Goal: Transaction & Acquisition: Obtain resource

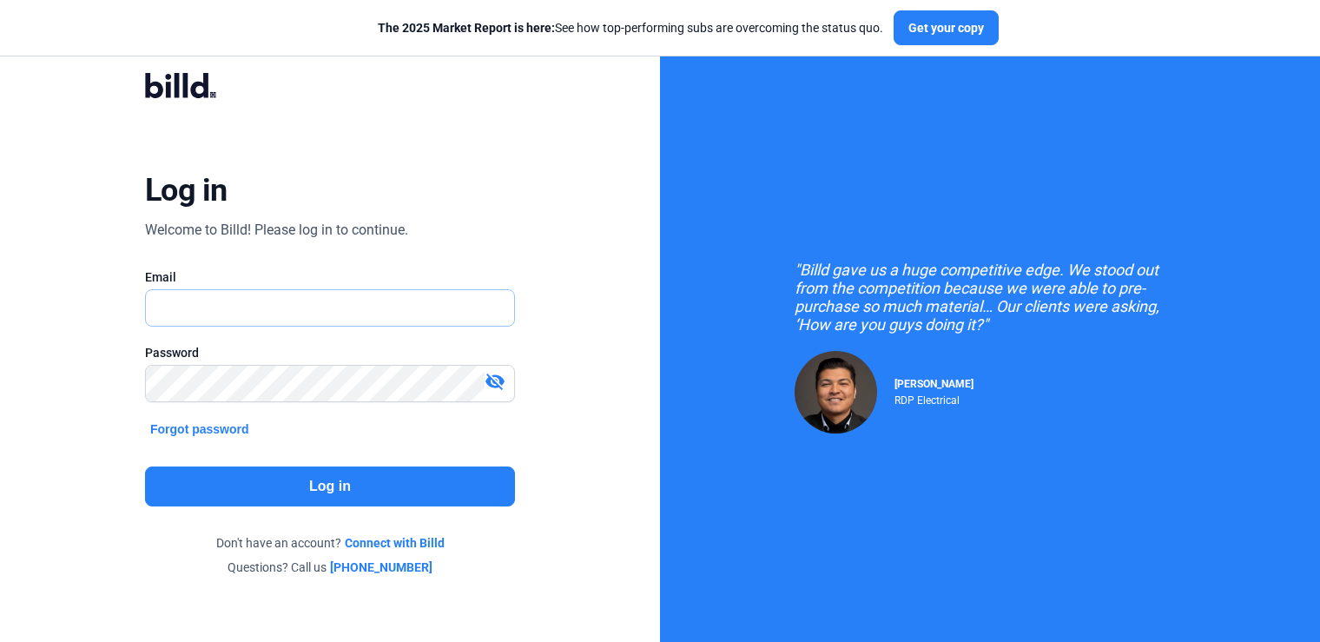
type input "[PERSON_NAME][EMAIL_ADDRESS][DOMAIN_NAME]"
click at [279, 486] on button "Log in" at bounding box center [330, 486] width 370 height 40
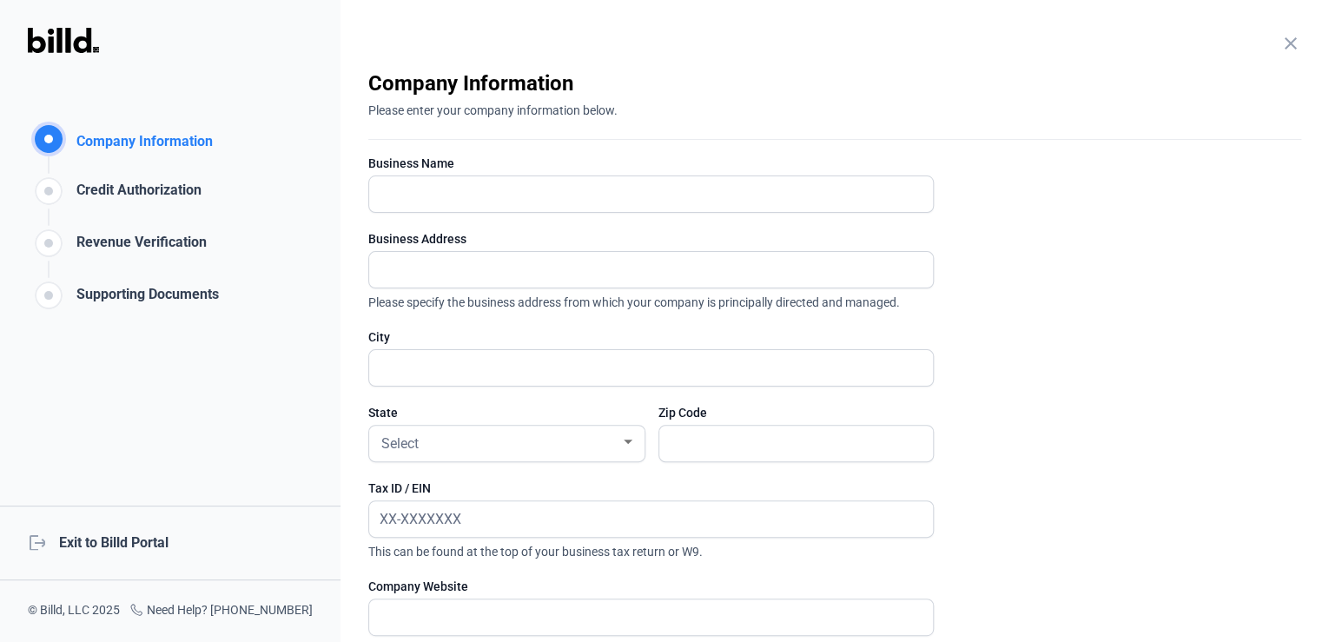
click at [107, 539] on div "logout Exit to Billd Portal" at bounding box center [170, 543] width 340 height 75
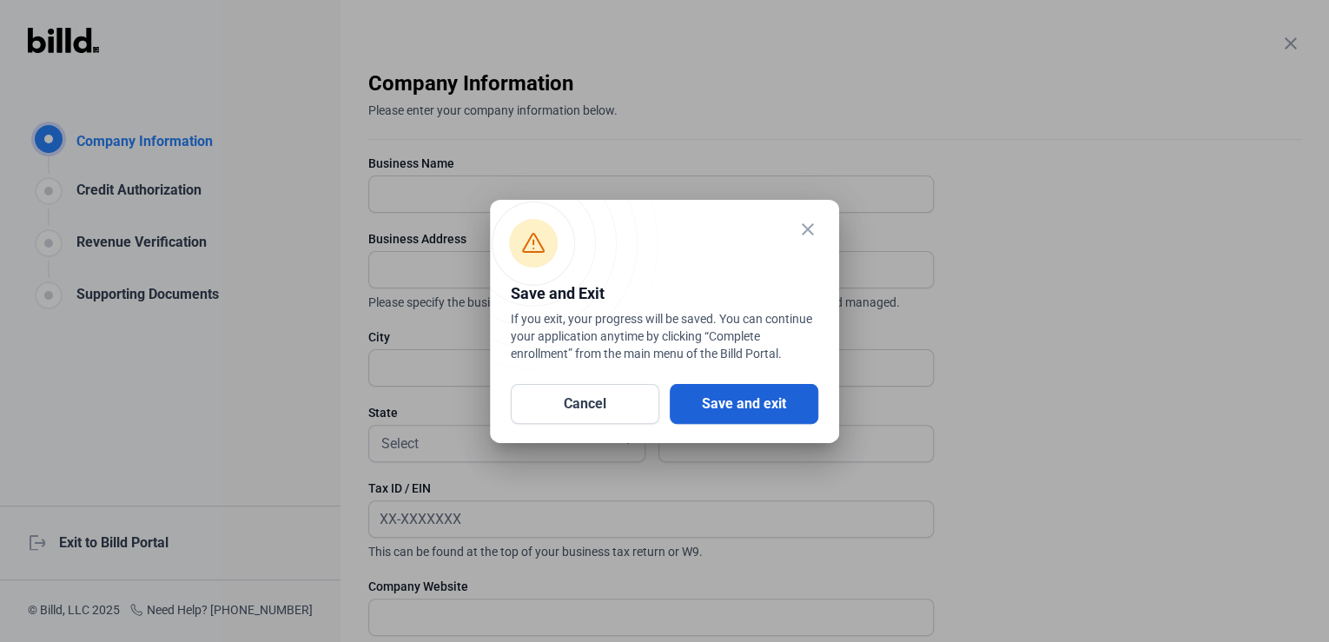
click at [706, 397] on button "Save and exit" at bounding box center [744, 404] width 149 height 40
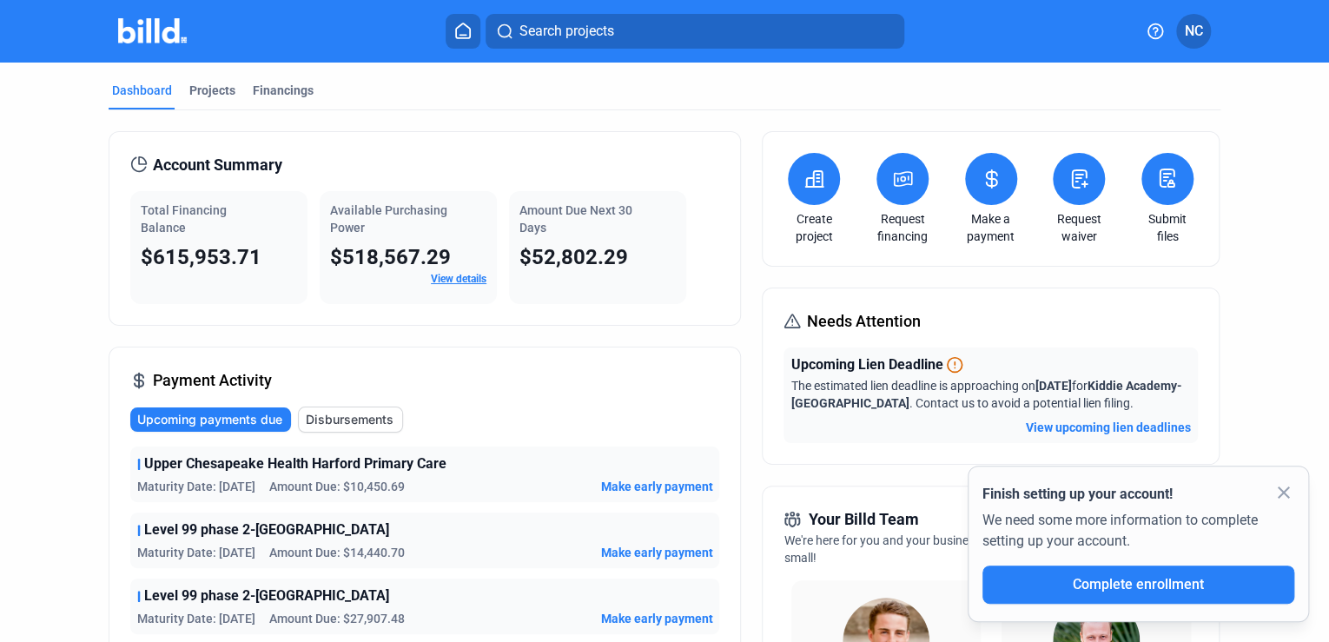
click at [615, 37] on button "Search projects" at bounding box center [695, 31] width 419 height 35
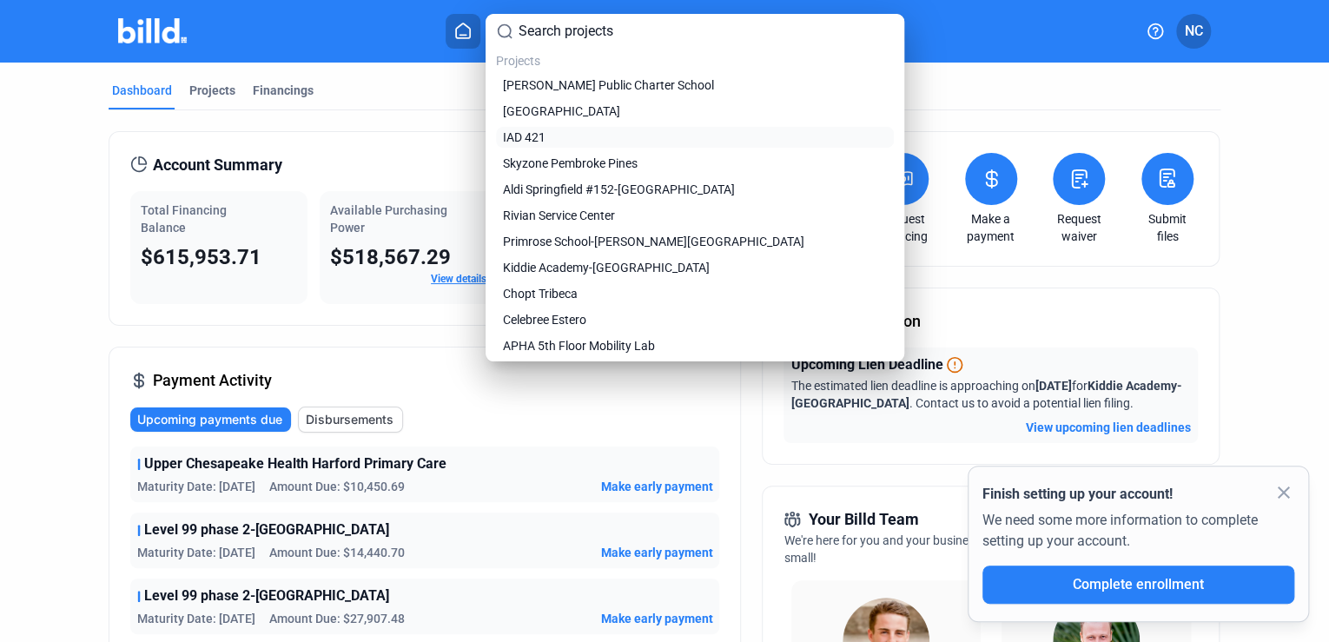
click at [547, 143] on link "IAD 421" at bounding box center [694, 137] width 391 height 17
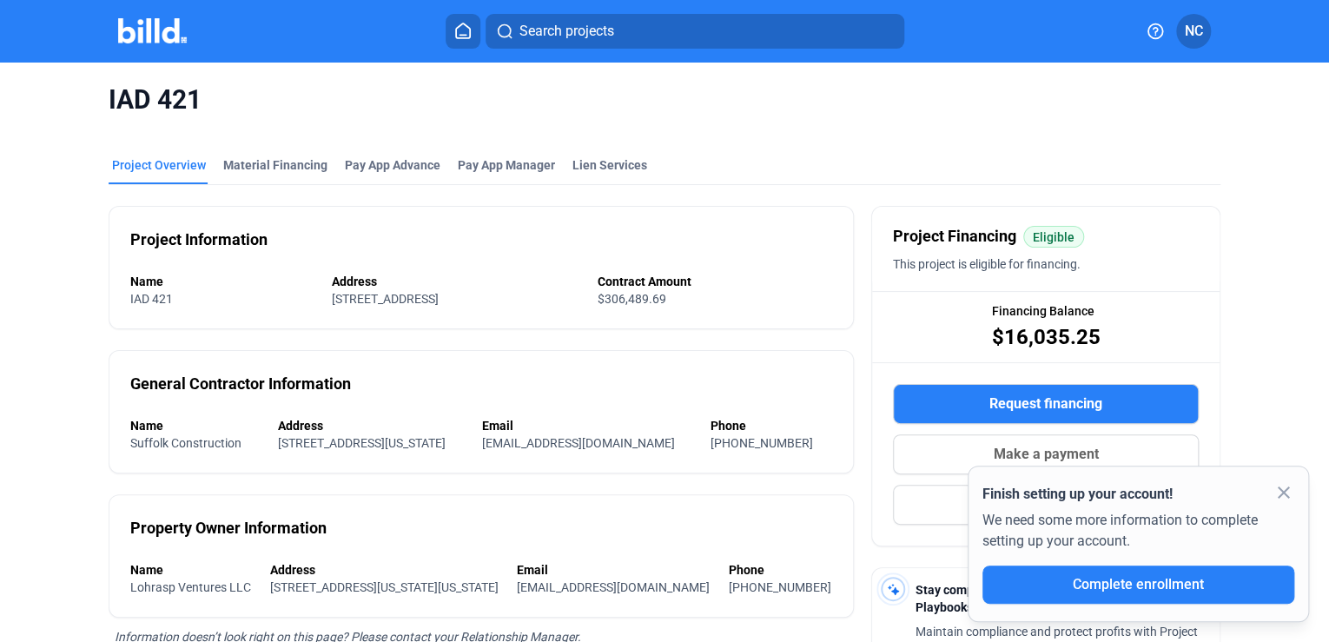
click at [1285, 490] on mat-icon "close" at bounding box center [1283, 492] width 21 height 21
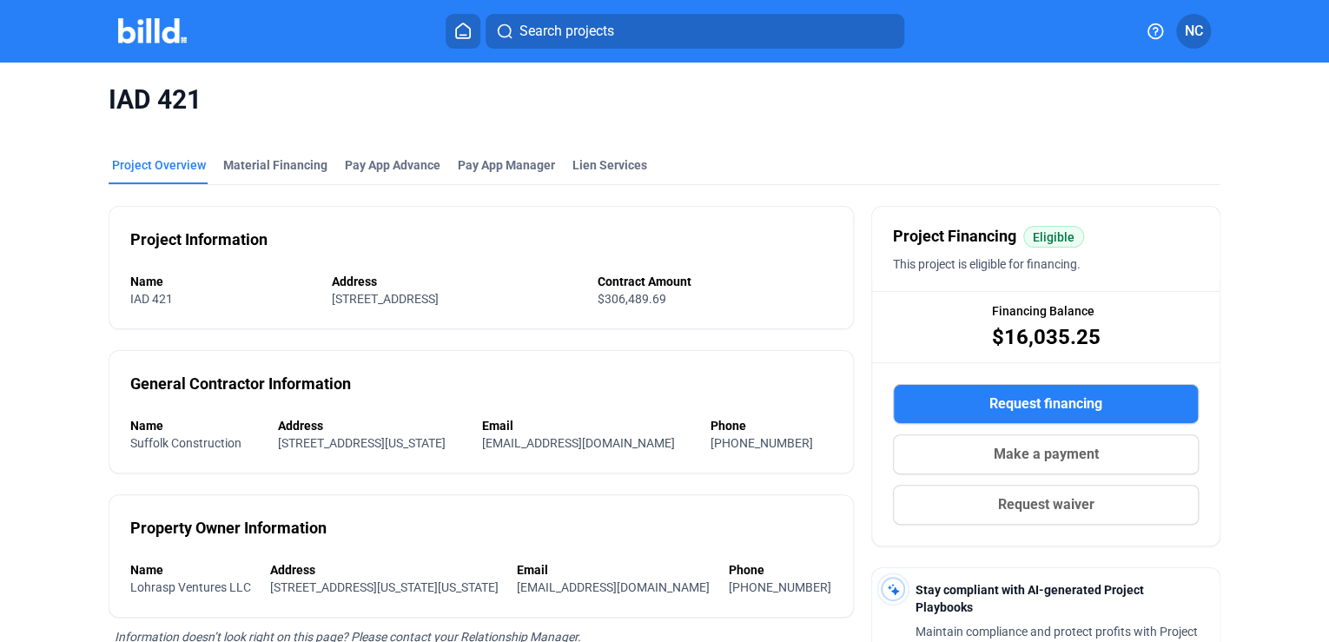
click at [1004, 405] on span "Request financing" at bounding box center [1045, 403] width 113 height 21
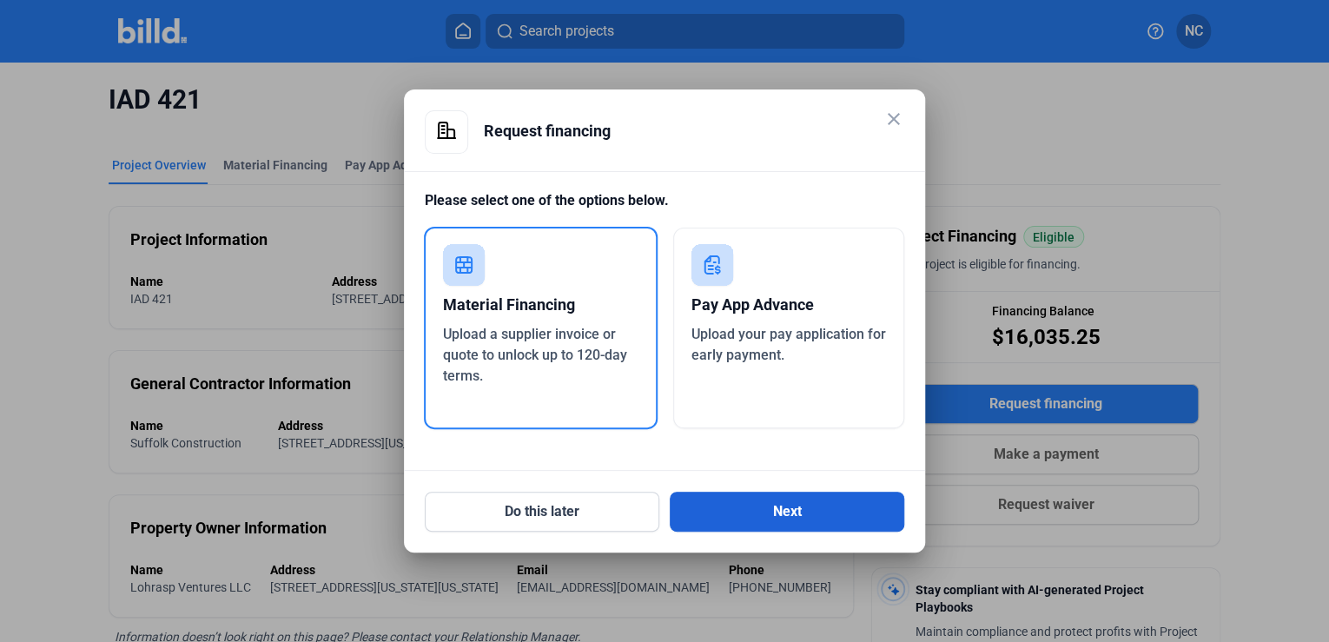
click at [710, 514] on button "Next" at bounding box center [787, 512] width 235 height 40
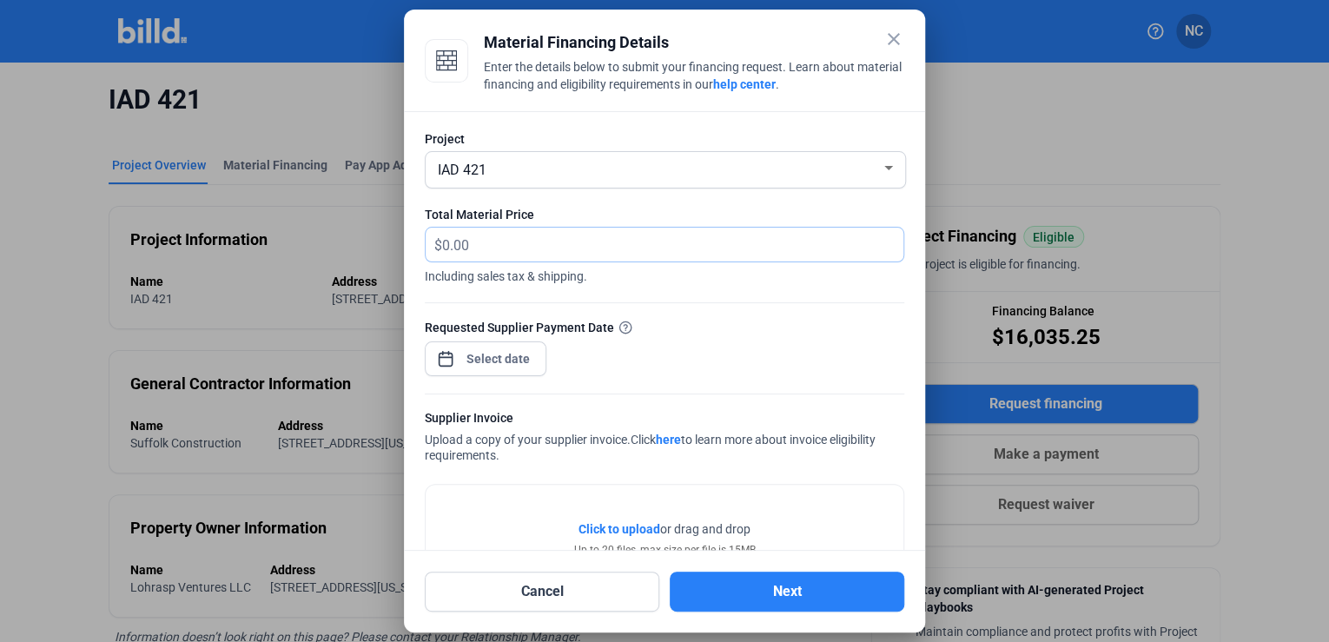
click at [507, 240] on input "text" at bounding box center [662, 245] width 441 height 34
type input "52,810.86"
click at [497, 357] on div "close Material Financing Details Enter the details below to submit your financi…" at bounding box center [664, 321] width 1329 height 642
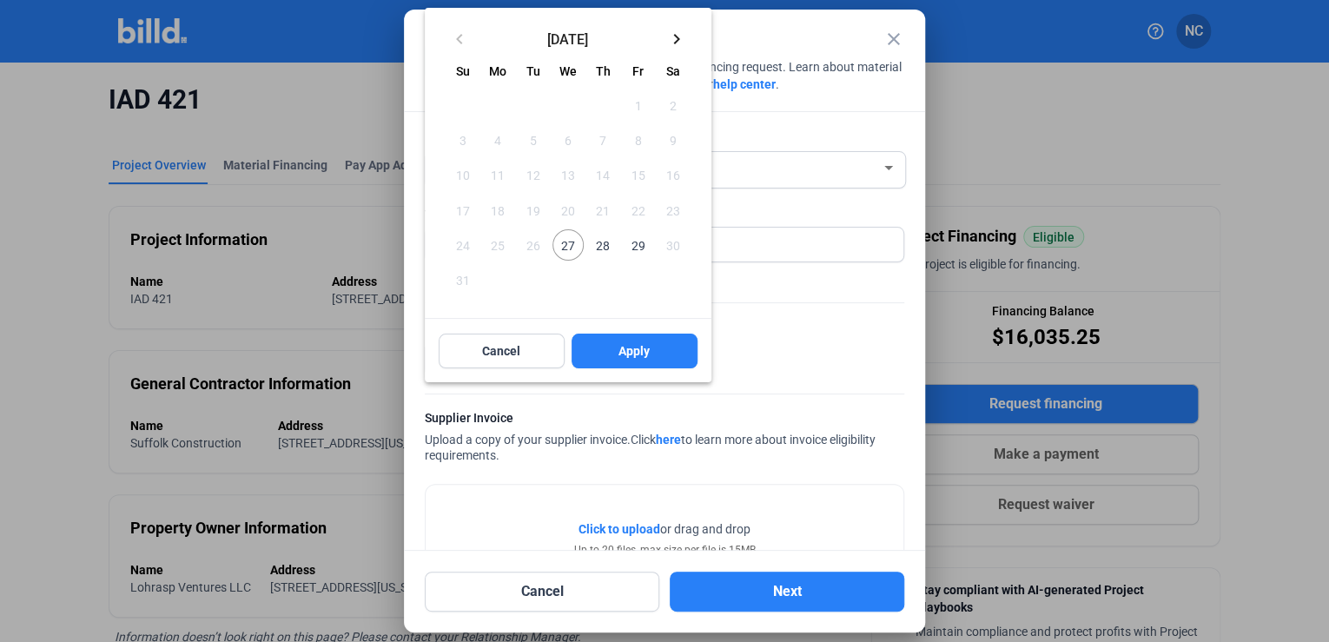
click at [850, 334] on div at bounding box center [664, 321] width 1329 height 642
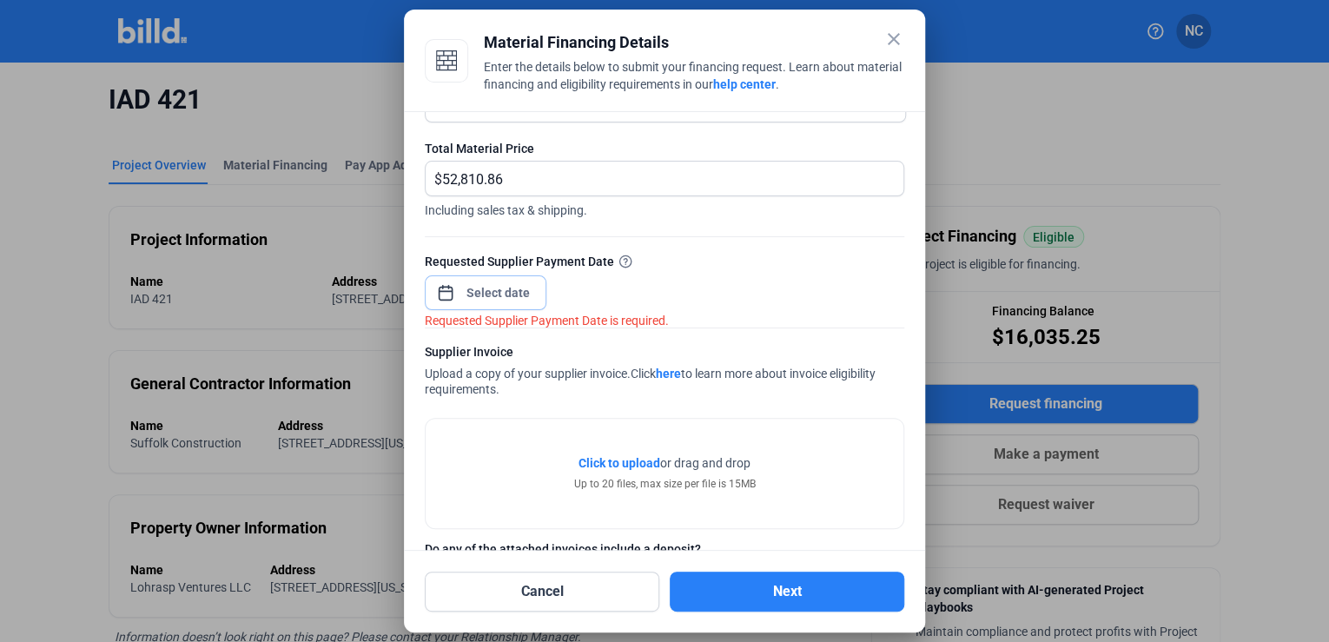
scroll to position [142, 0]
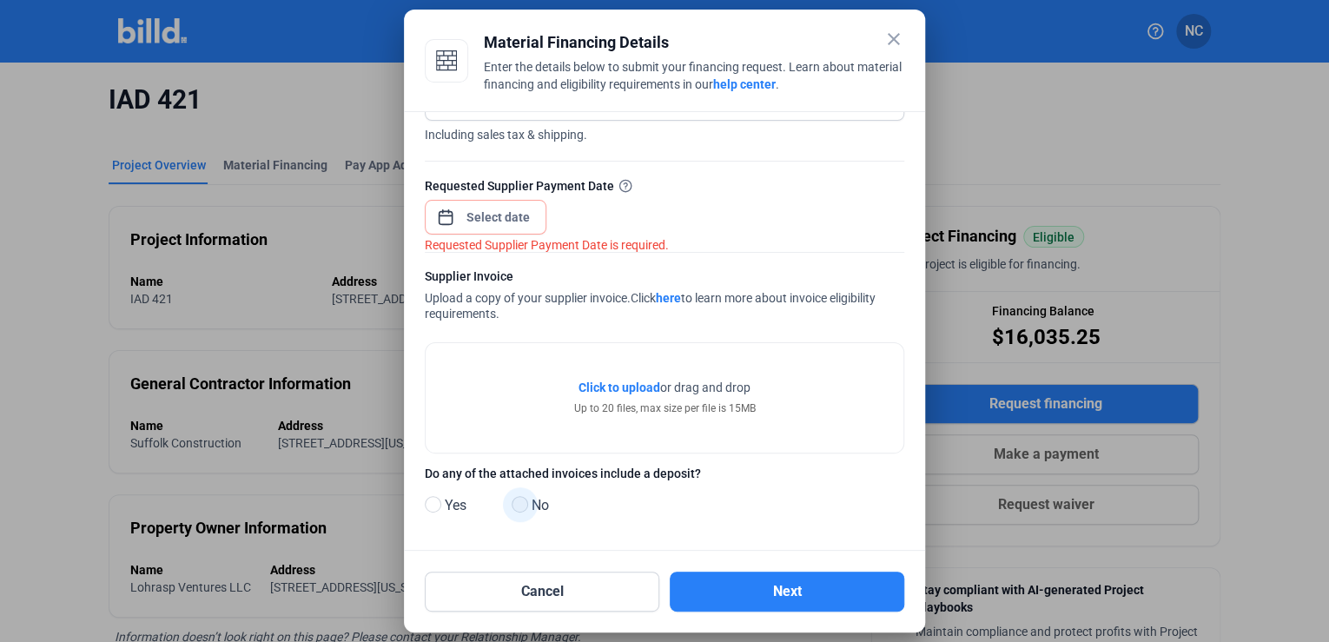
click at [524, 507] on span at bounding box center [520, 504] width 17 height 17
click at [524, 507] on input "No" at bounding box center [518, 505] width 13 height 13
radio input "true"
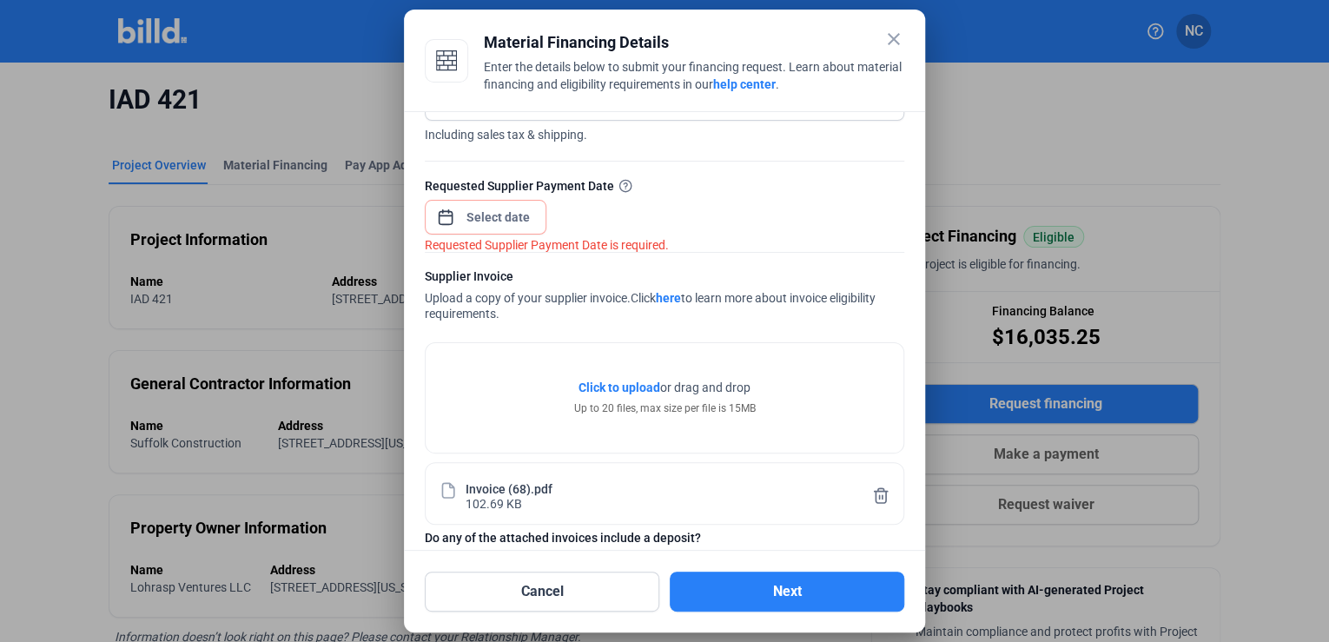
click at [514, 230] on div at bounding box center [498, 217] width 75 height 31
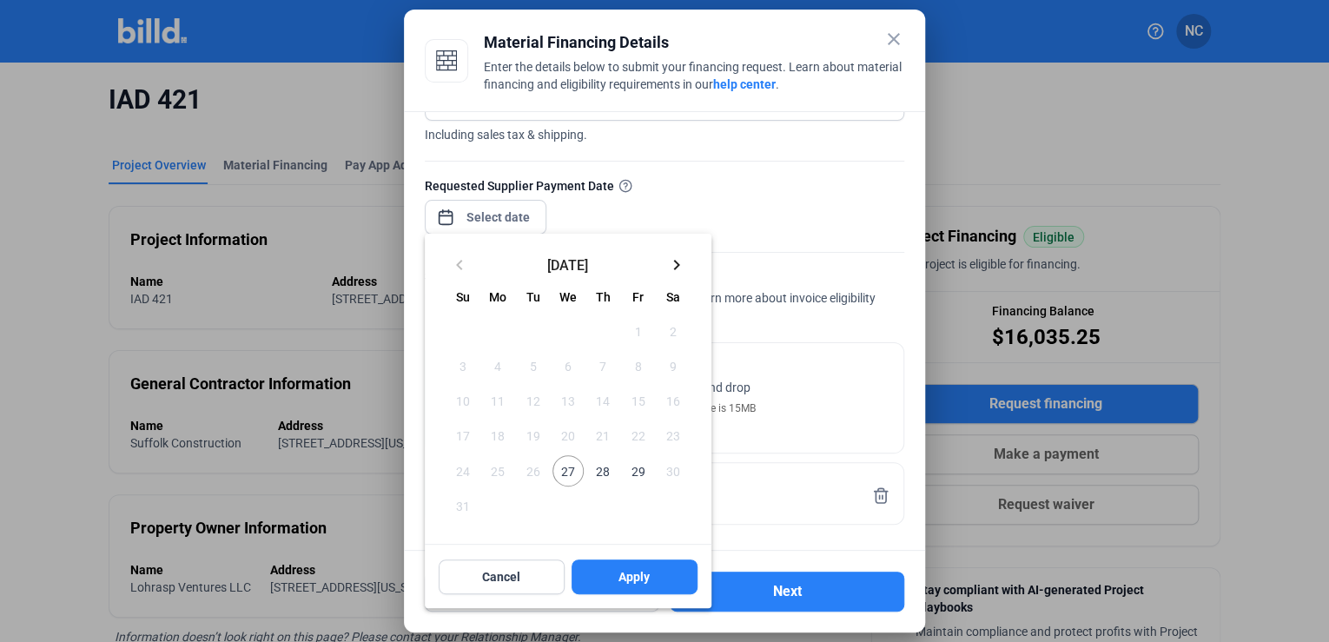
click at [517, 217] on div at bounding box center [664, 321] width 1329 height 642
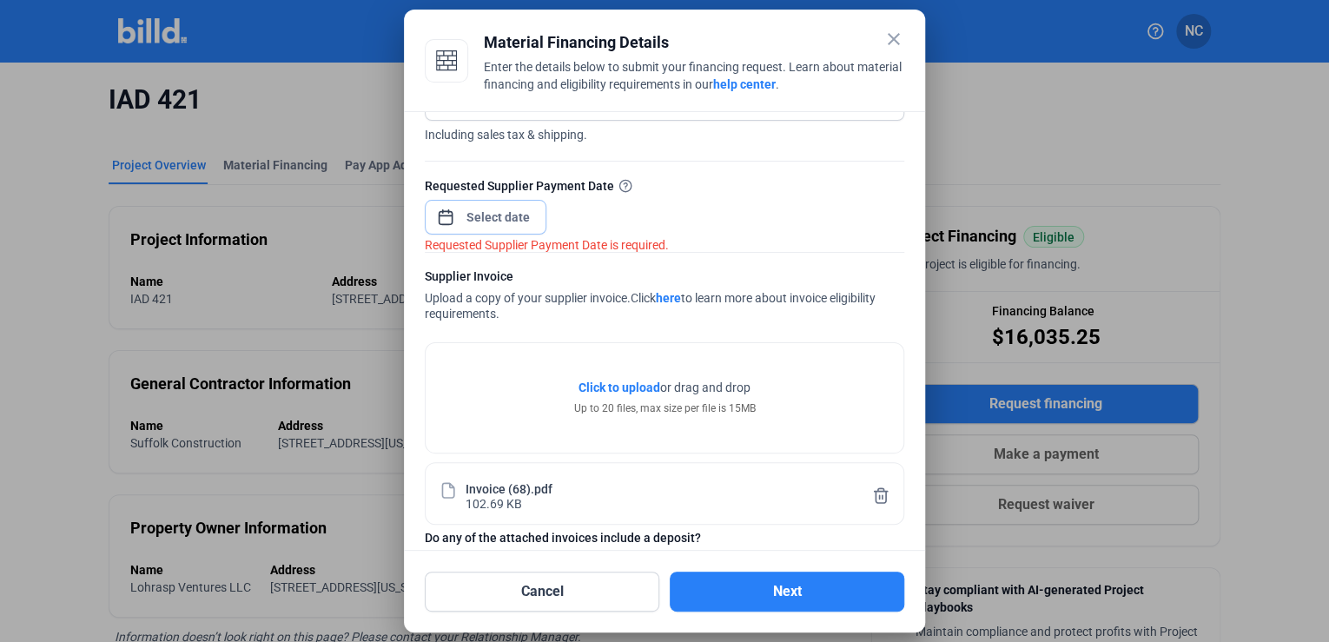
click at [517, 219] on input at bounding box center [498, 217] width 75 height 21
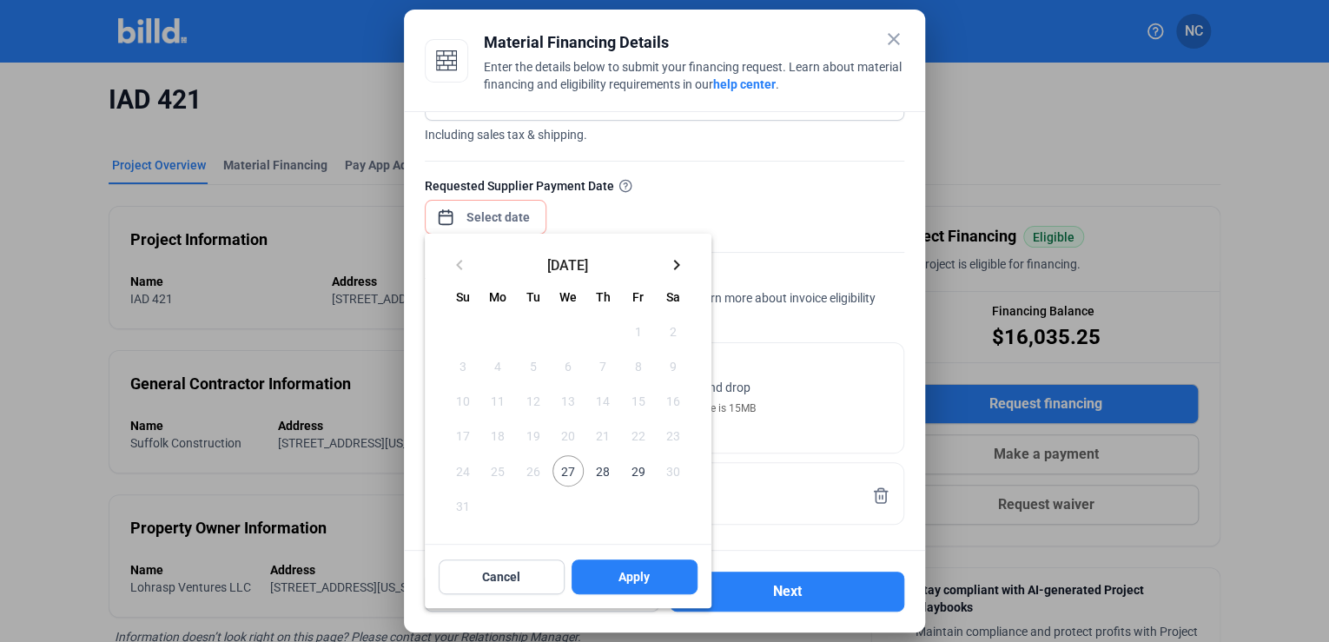
click at [570, 469] on span "27" at bounding box center [567, 470] width 31 height 31
click at [605, 585] on button "Apply" at bounding box center [635, 576] width 126 height 35
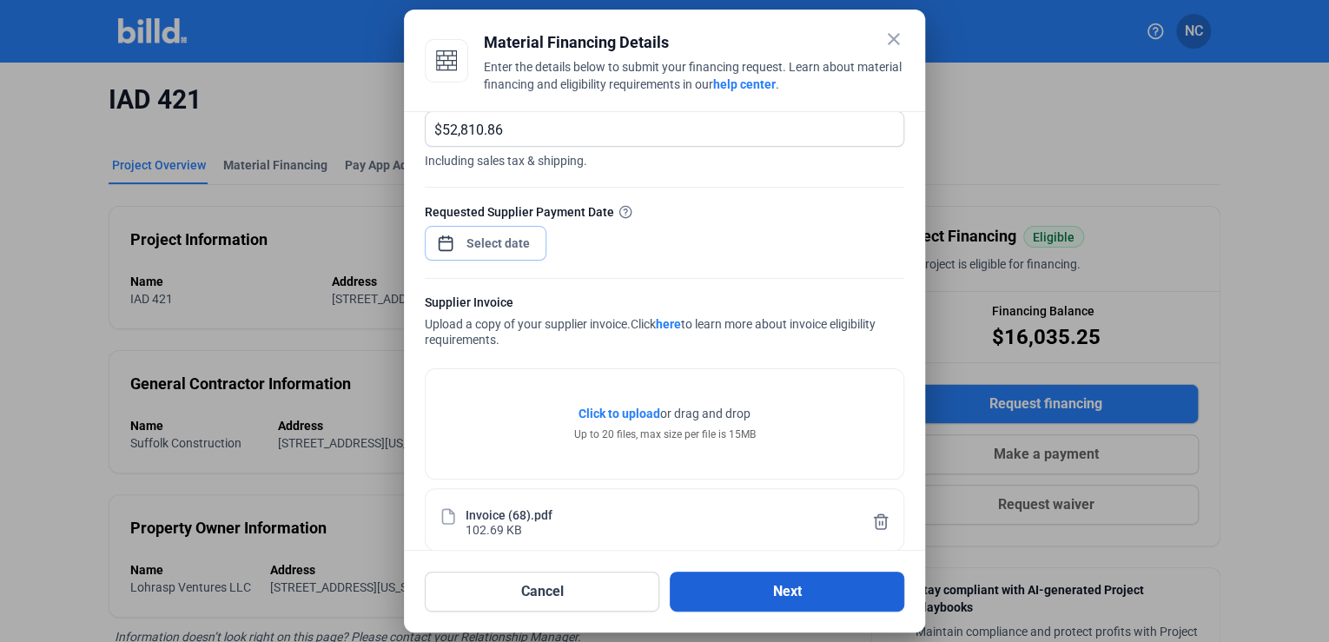
scroll to position [206, 0]
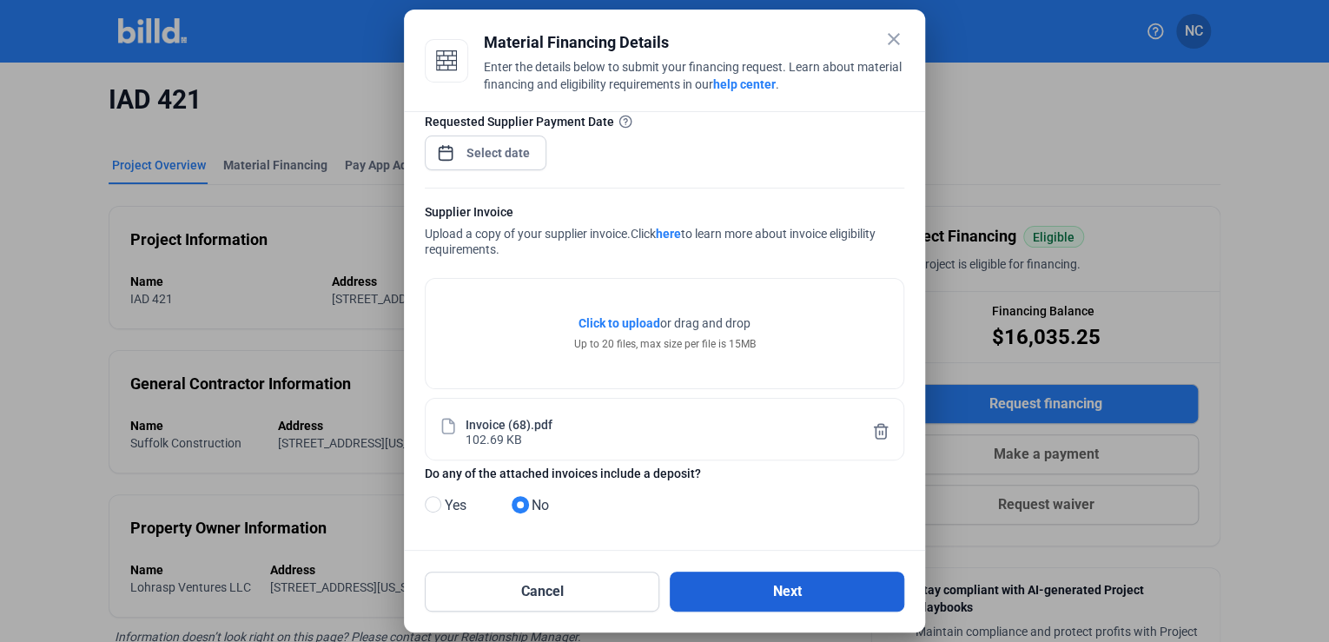
click at [737, 596] on button "Next" at bounding box center [787, 592] width 235 height 40
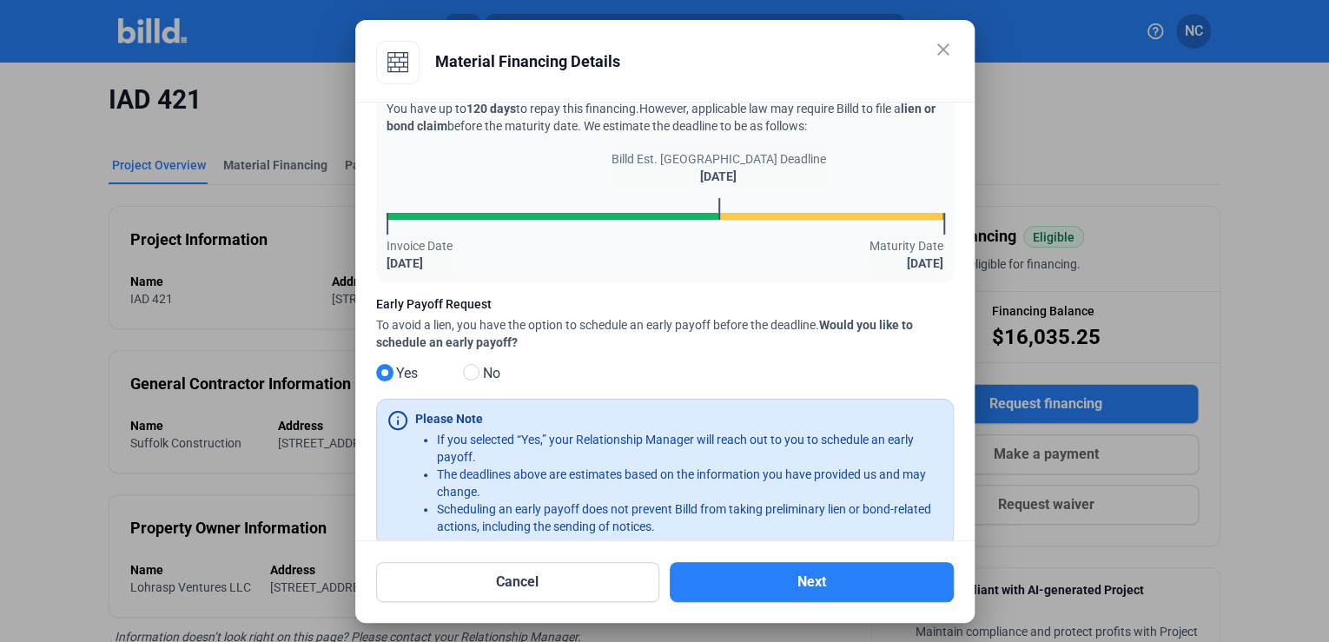
scroll to position [96, 0]
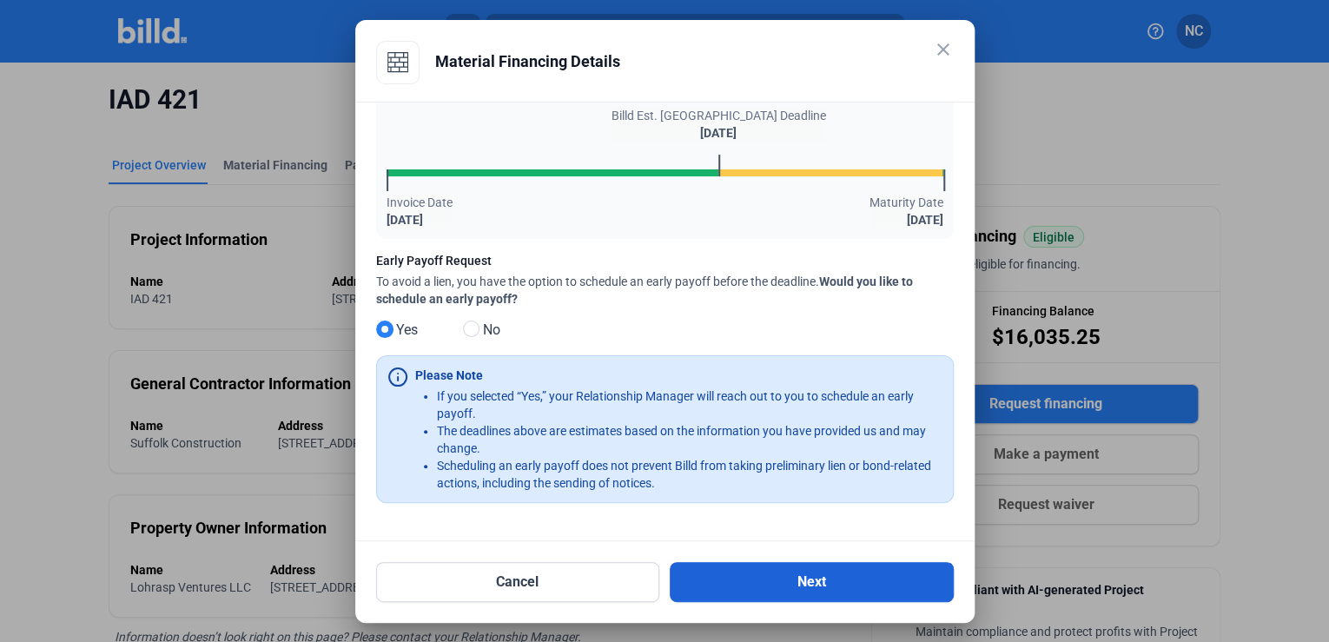
click at [719, 575] on button "Next" at bounding box center [812, 582] width 284 height 40
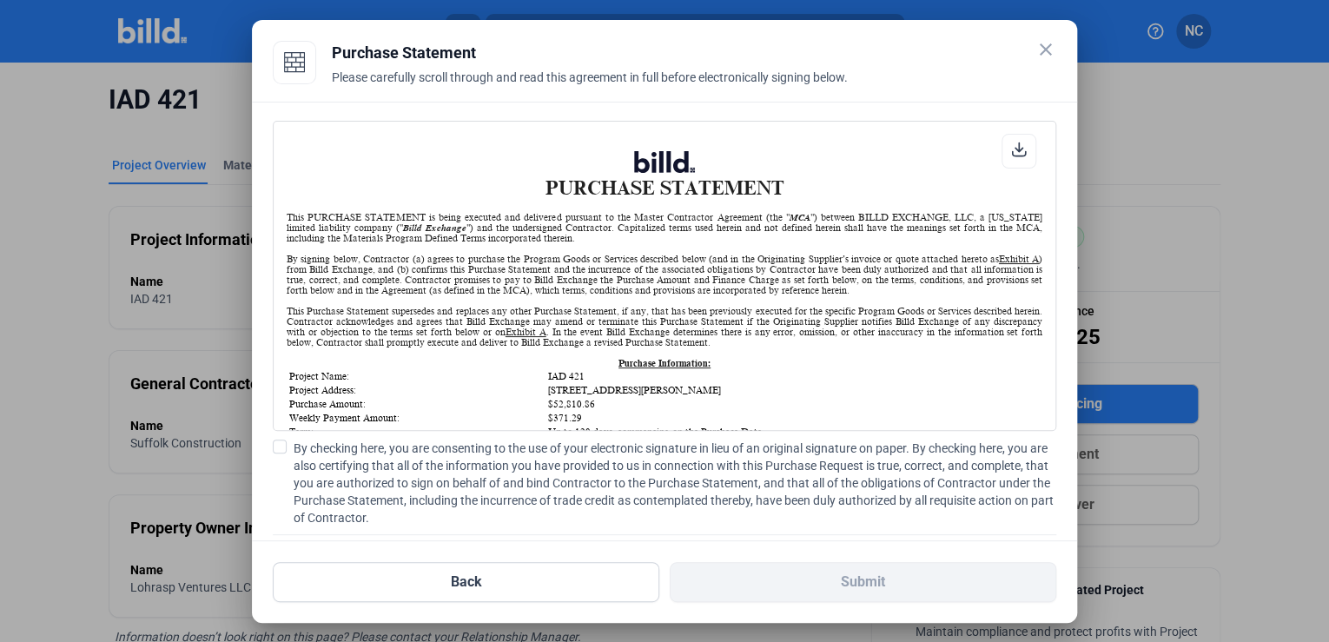
scroll to position [0, 0]
click at [281, 441] on span at bounding box center [280, 447] width 14 height 14
click at [0, 0] on input "By checking here, you are consenting to the use of your electronic signature in…" at bounding box center [0, 0] width 0 height 0
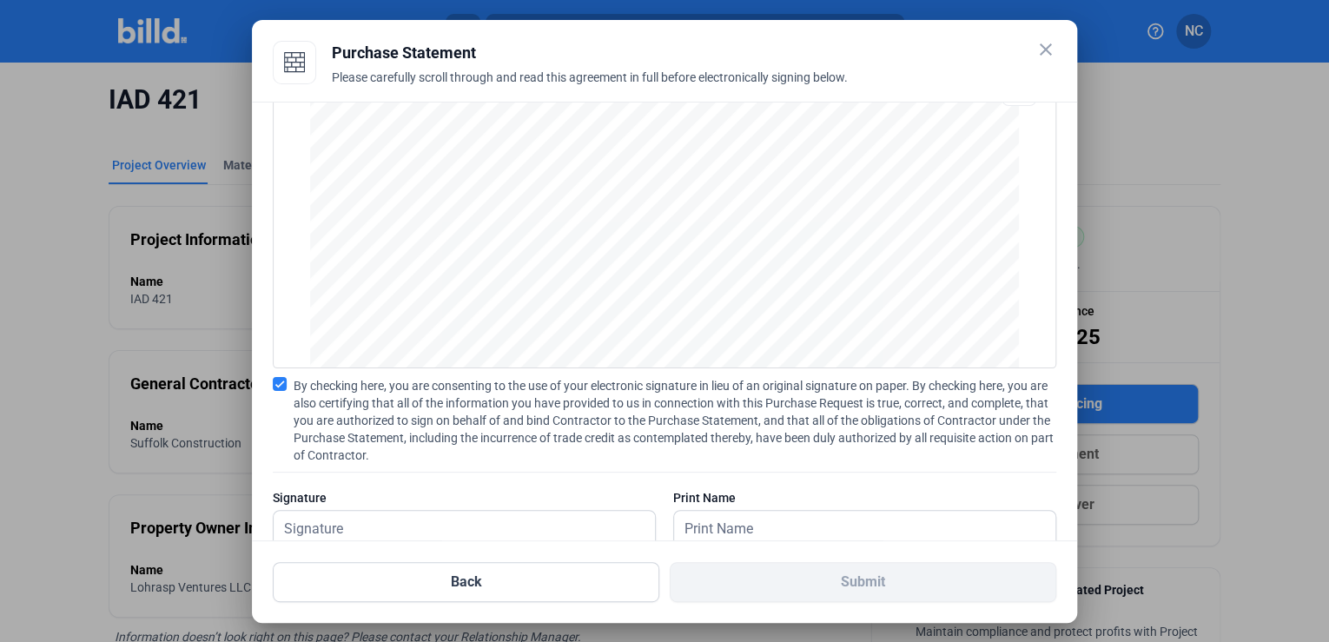
scroll to position [107, 0]
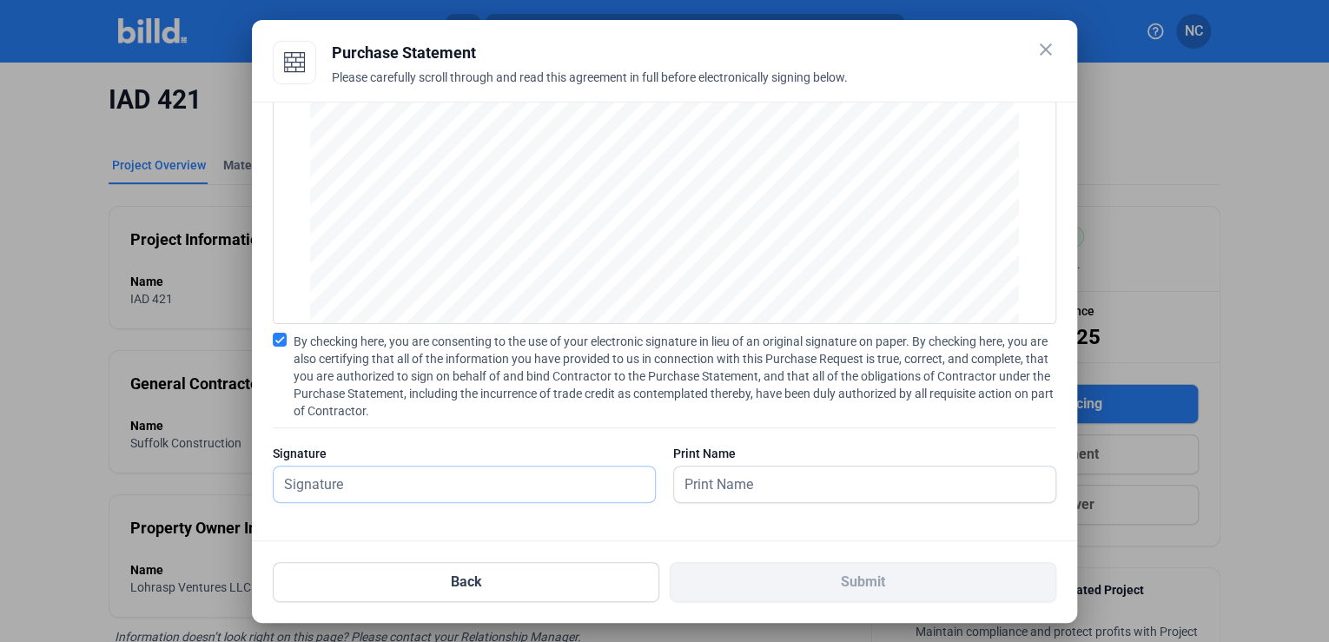
click at [453, 476] on input "text" at bounding box center [455, 484] width 362 height 36
type input "[PERSON_NAME]"
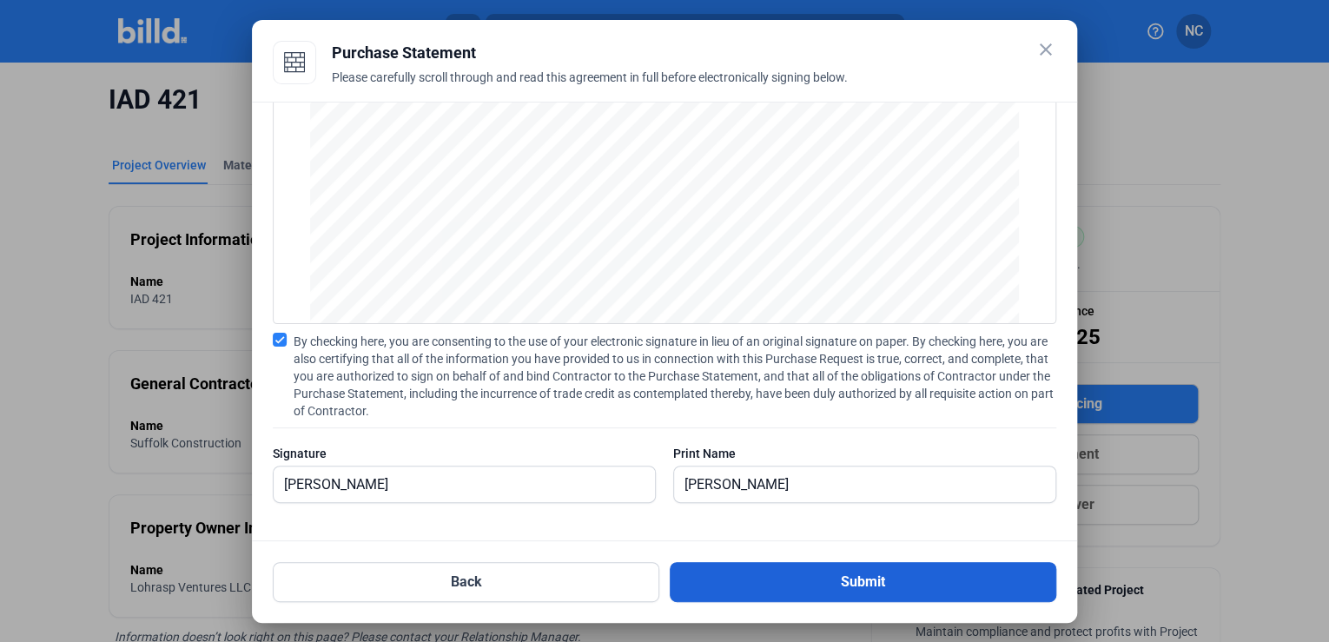
click at [753, 572] on button "Submit" at bounding box center [863, 582] width 387 height 40
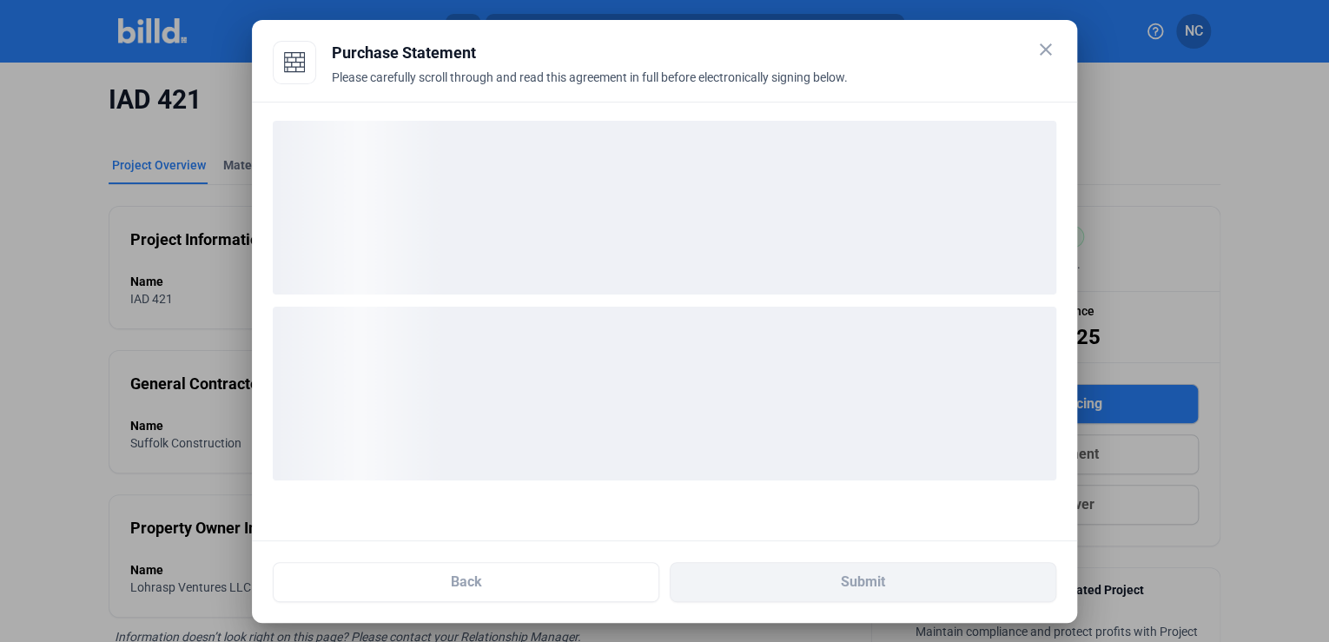
scroll to position [0, 0]
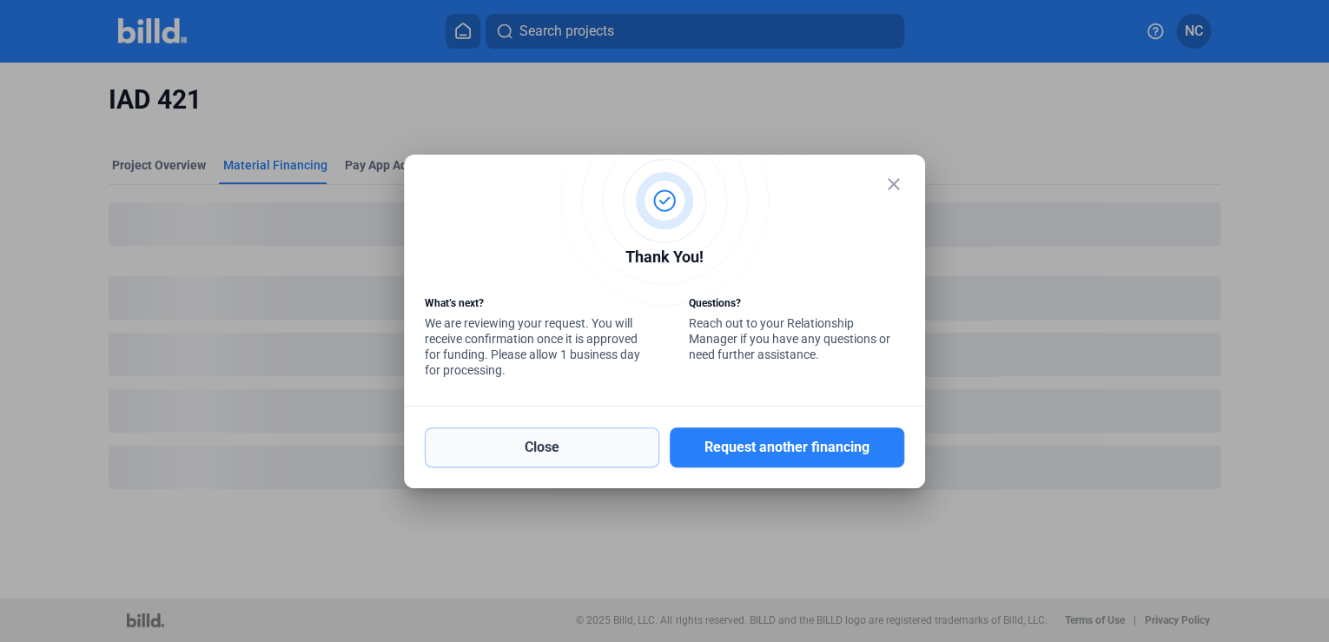
click at [618, 445] on button "Close" at bounding box center [542, 447] width 235 height 40
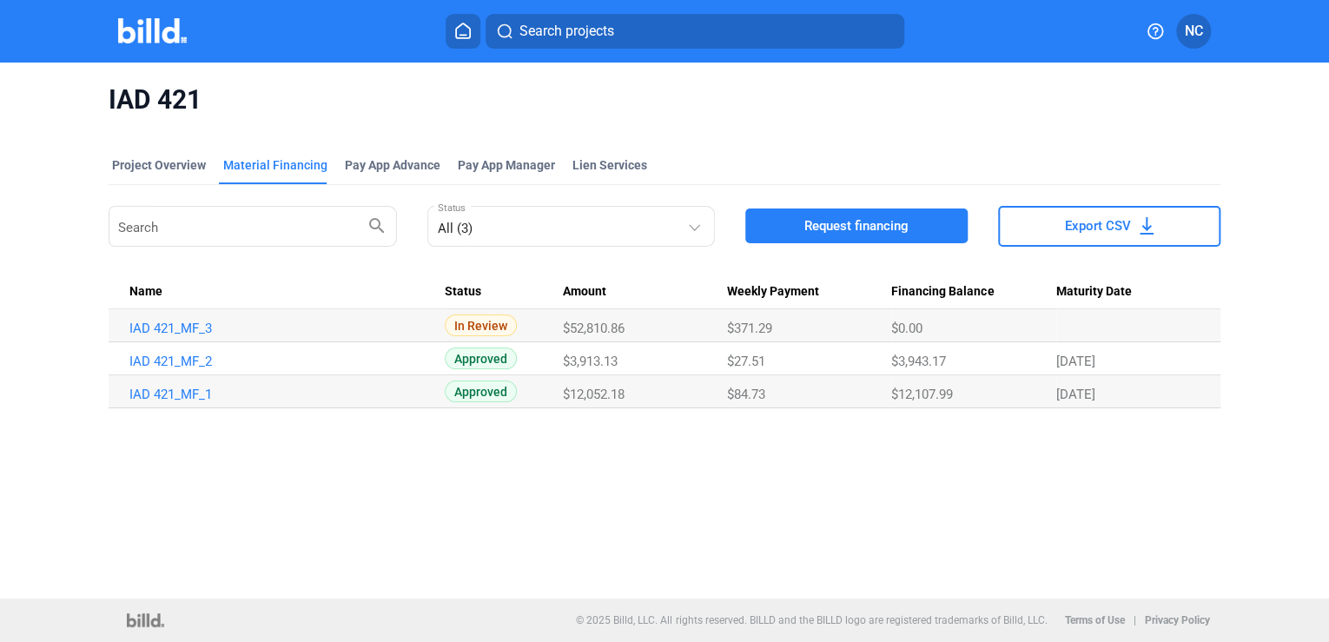
click at [462, 30] on icon at bounding box center [462, 31] width 17 height 17
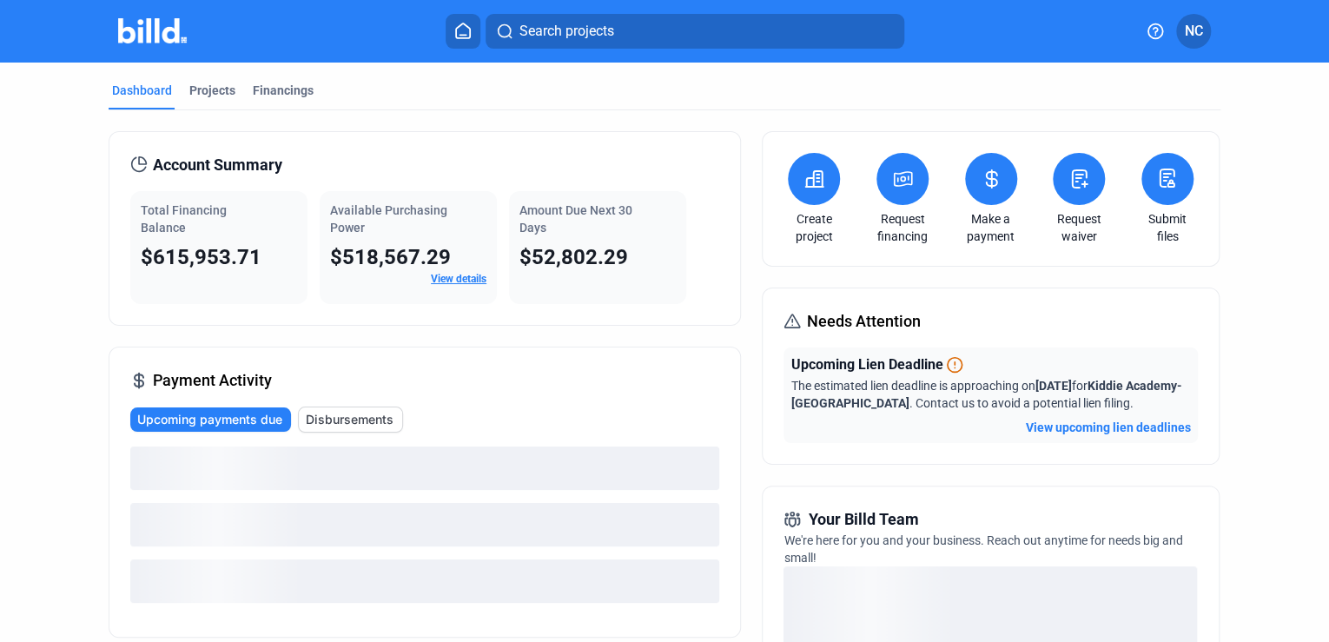
click at [808, 185] on icon at bounding box center [814, 179] width 17 height 16
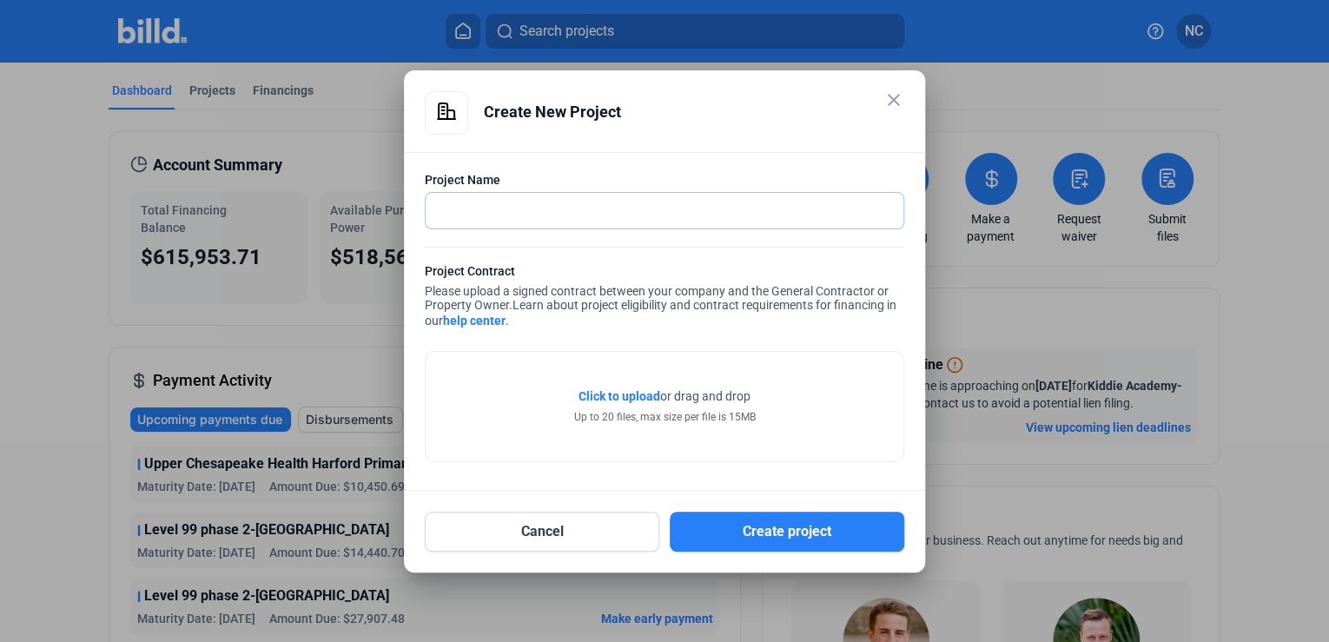
click at [473, 212] on input "text" at bounding box center [655, 211] width 459 height 36
type input "[PERSON_NAME] Renovation-[GEOGRAPHIC_DATA]"
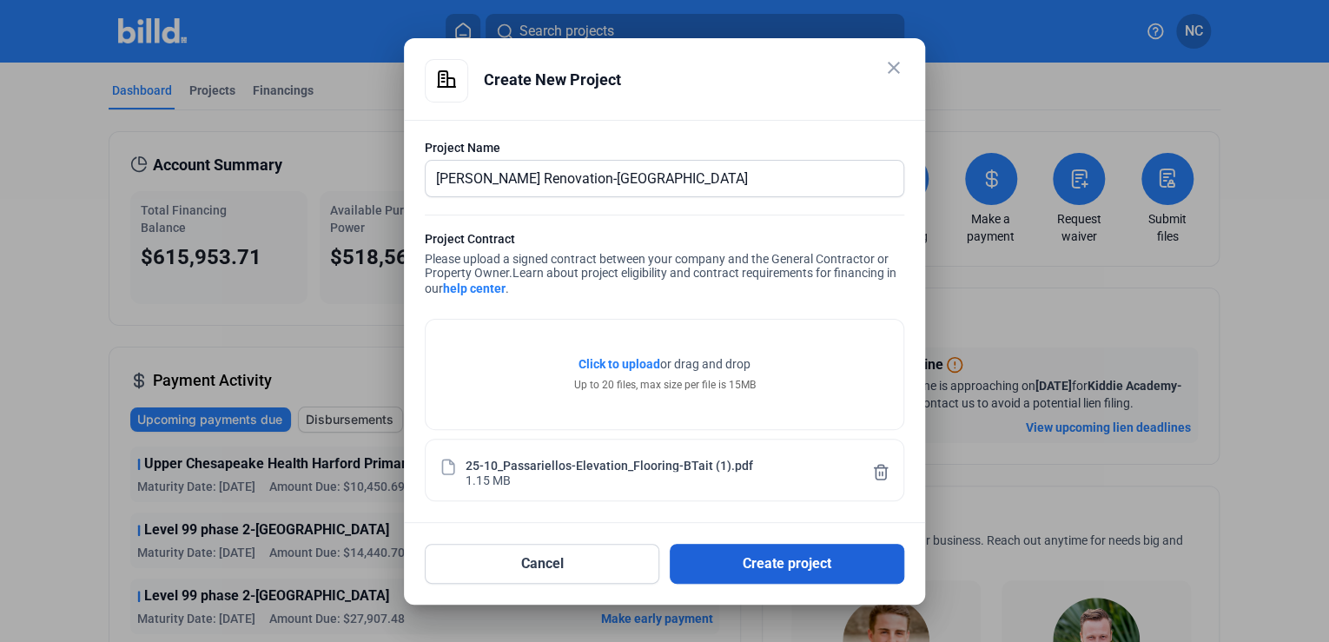
click at [750, 569] on button "Create project" at bounding box center [787, 564] width 235 height 40
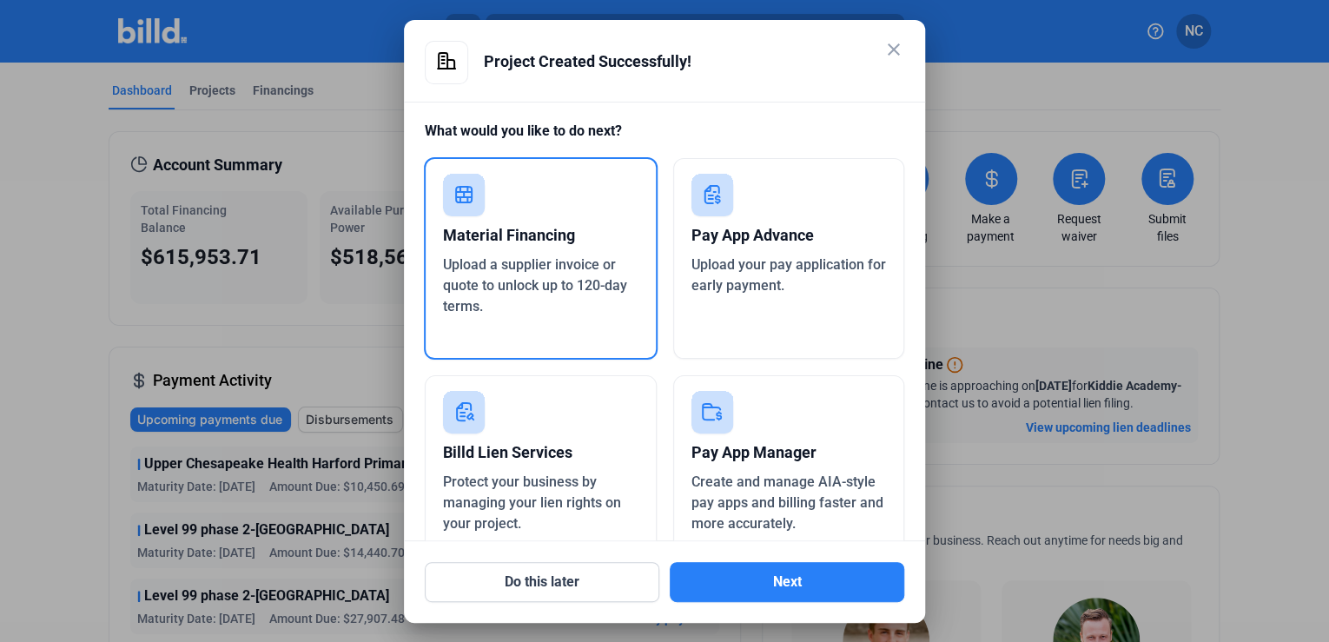
click at [547, 222] on div "Material Financing" at bounding box center [540, 235] width 195 height 38
click at [783, 586] on button "Next" at bounding box center [787, 582] width 235 height 40
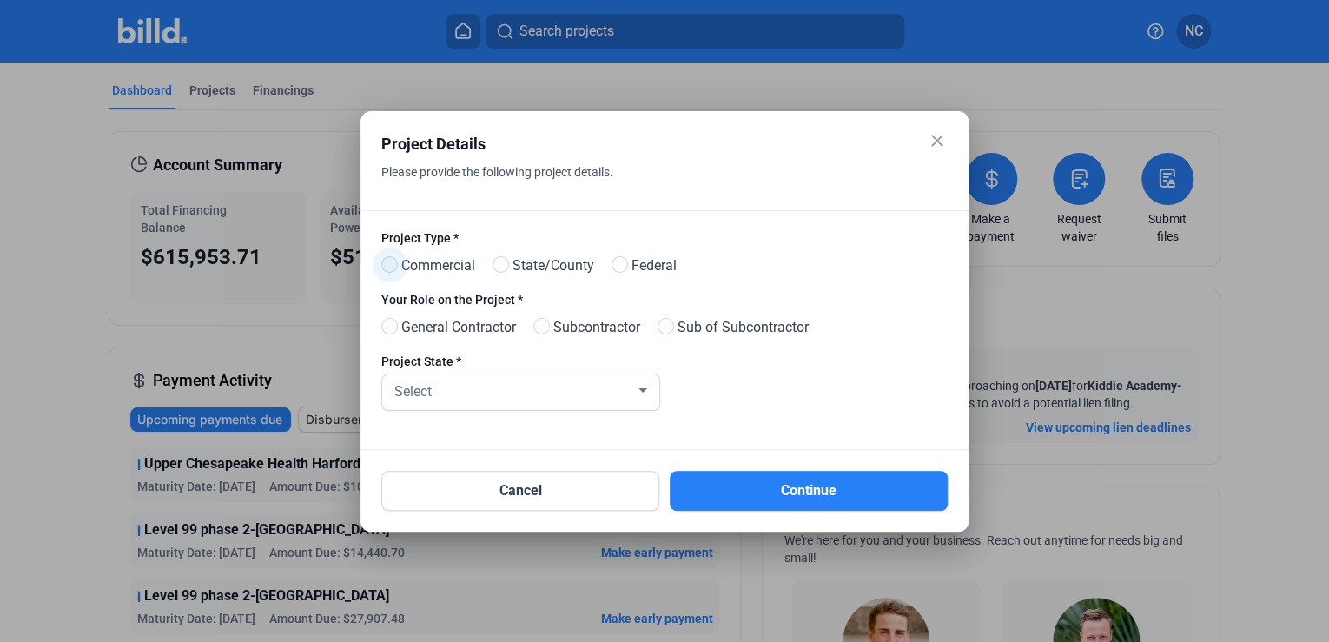
click at [394, 263] on span at bounding box center [389, 264] width 17 height 17
click at [394, 263] on input "Commercial" at bounding box center [387, 265] width 13 height 13
radio input "true"
click at [395, 323] on span at bounding box center [389, 326] width 17 height 17
click at [394, 323] on input "General Contractor" at bounding box center [387, 327] width 13 height 13
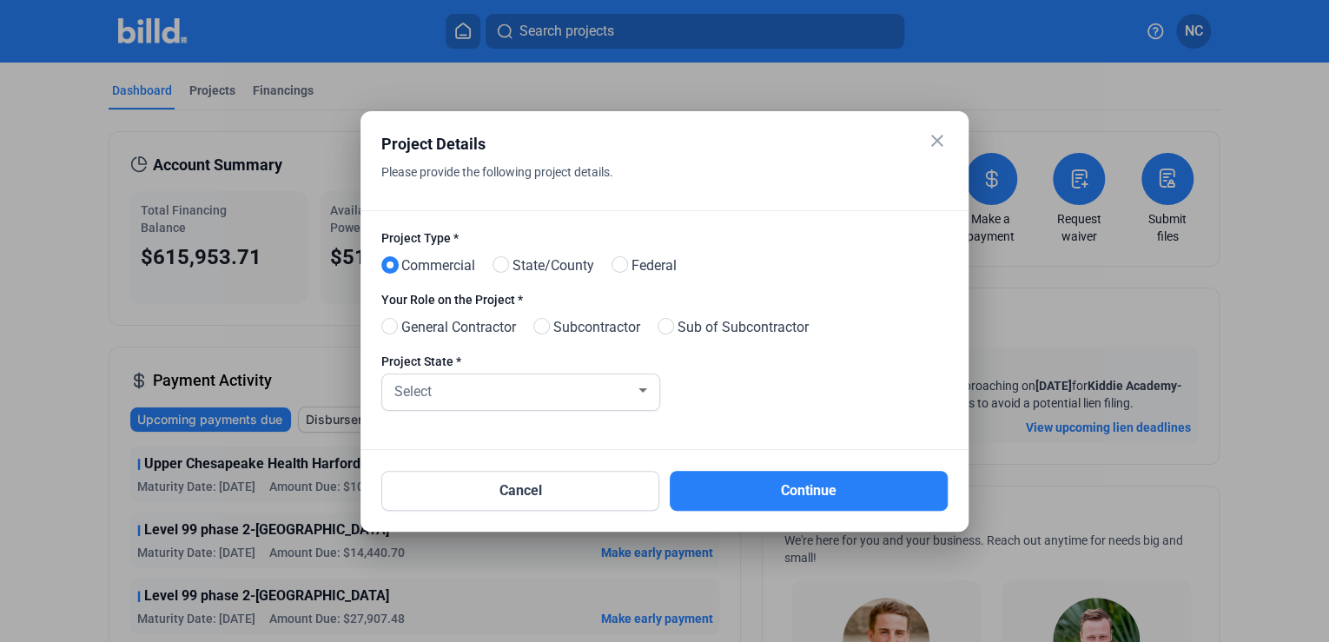
radio input "true"
click at [605, 380] on div "Select" at bounding box center [513, 390] width 244 height 24
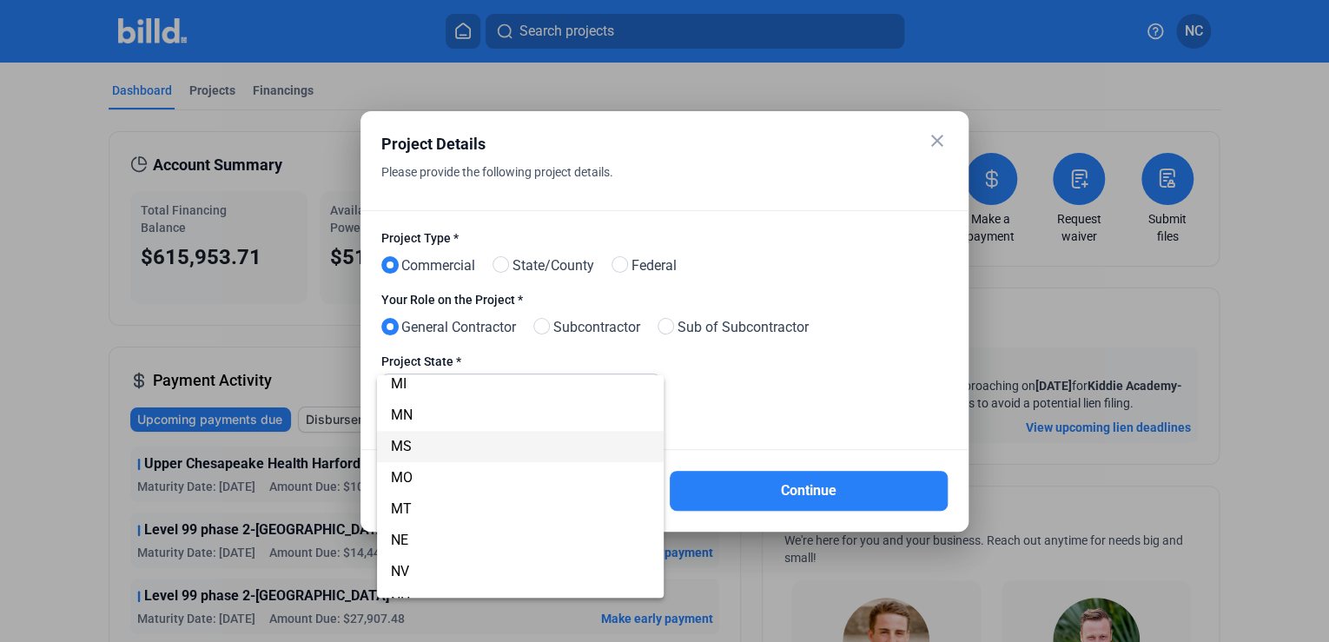
scroll to position [764, 0]
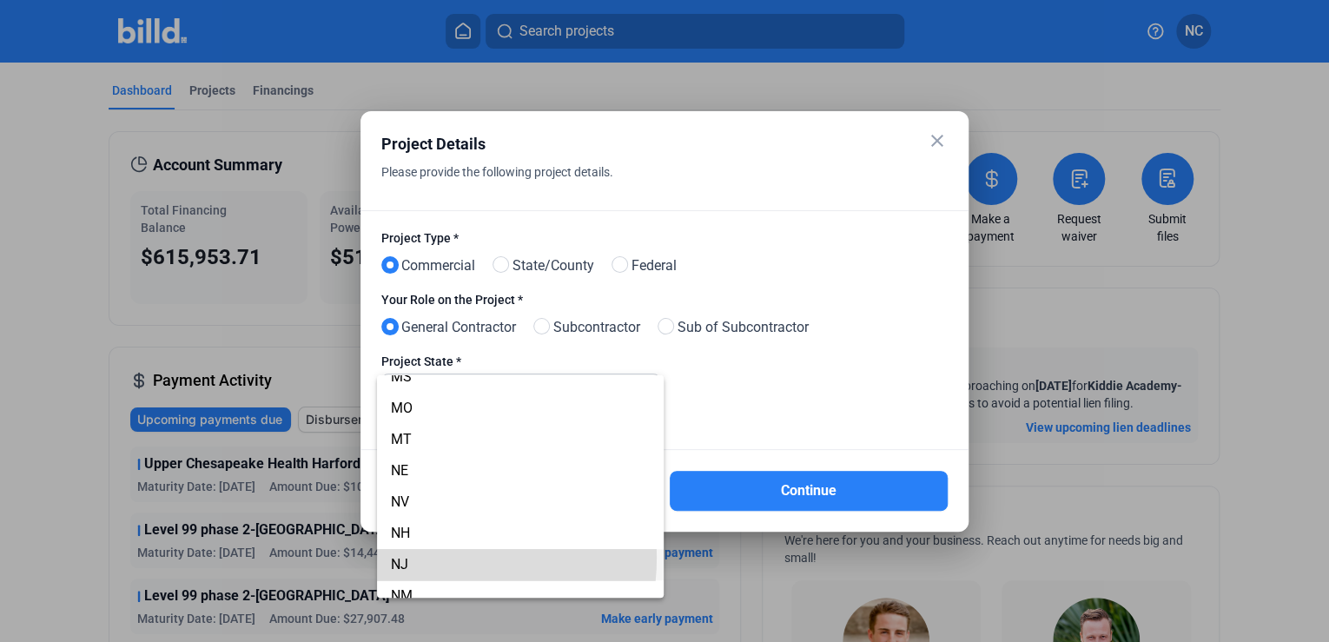
click at [417, 557] on span "NJ" at bounding box center [521, 564] width 260 height 31
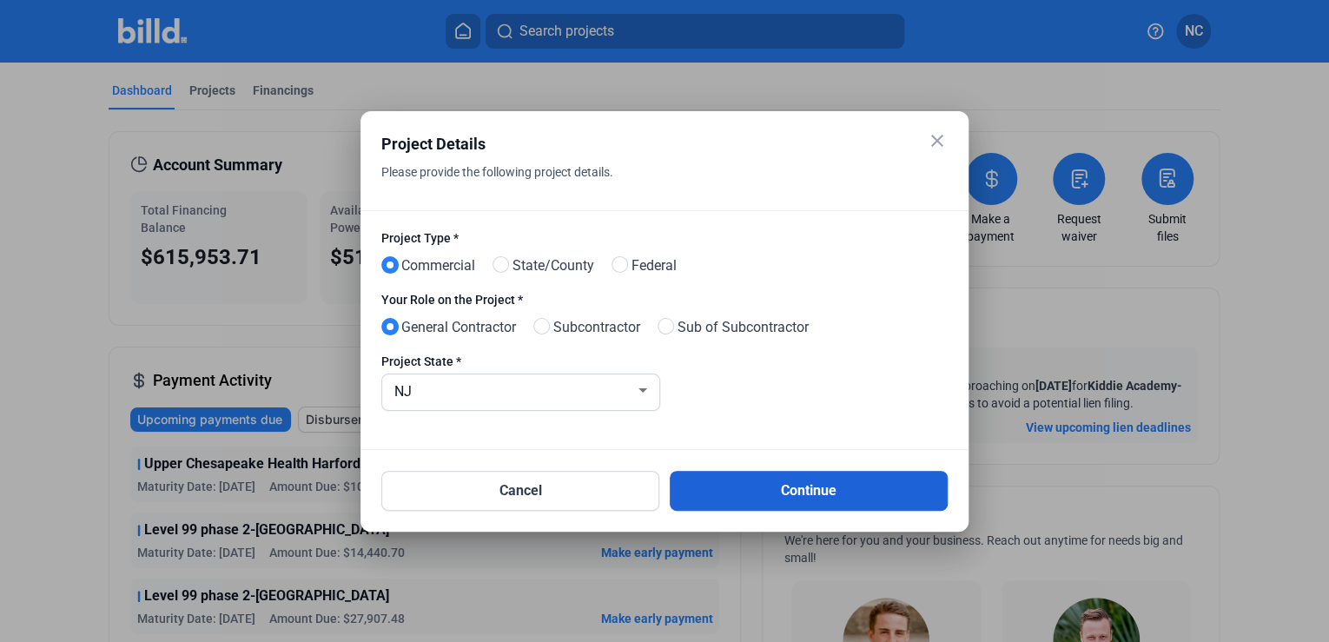
click at [749, 489] on button "Continue" at bounding box center [809, 491] width 278 height 40
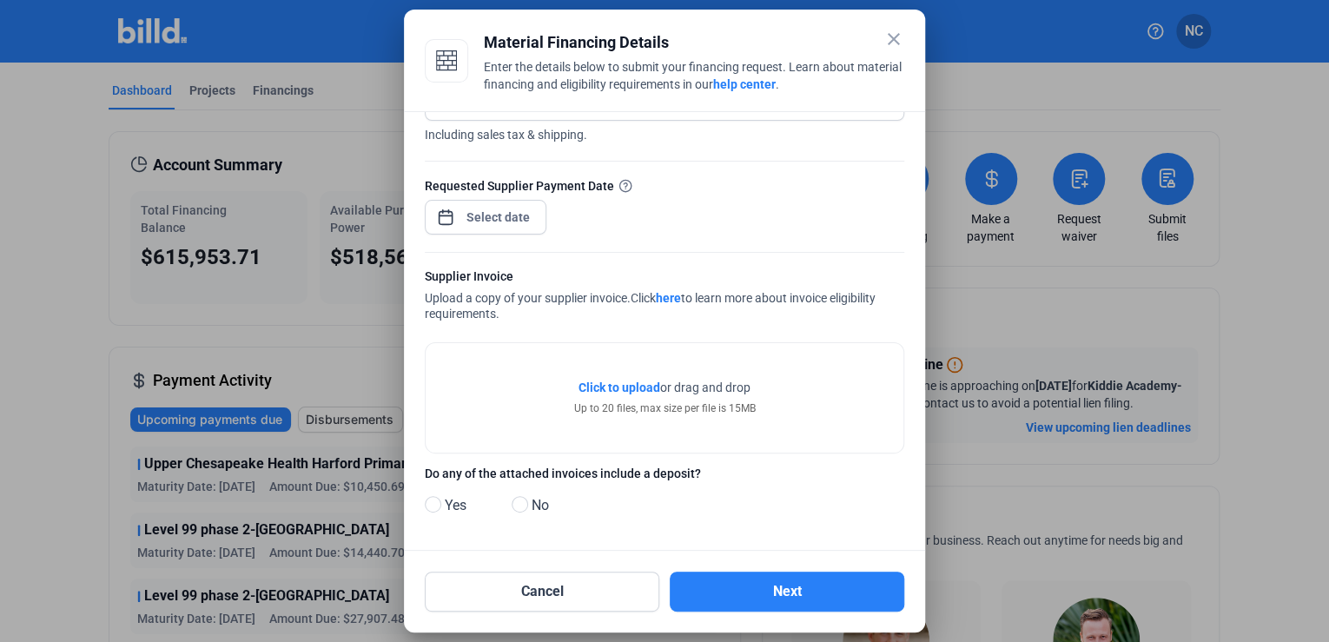
scroll to position [0, 0]
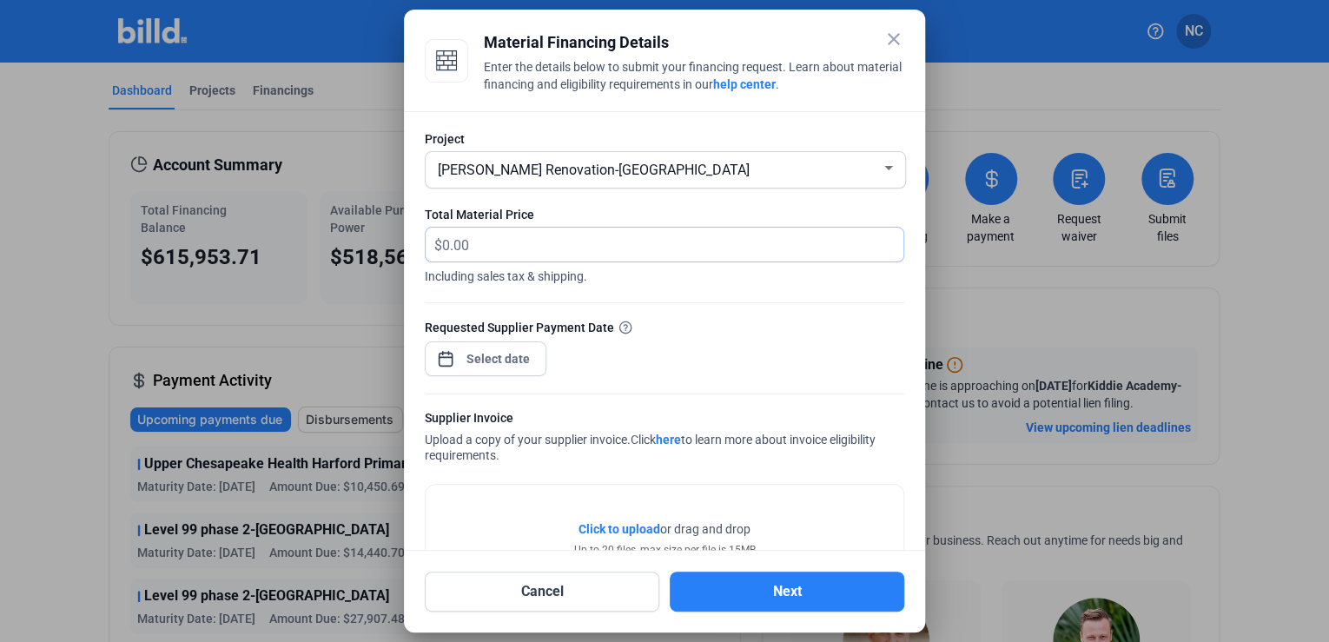
click at [519, 249] on input "text" at bounding box center [662, 245] width 441 height 34
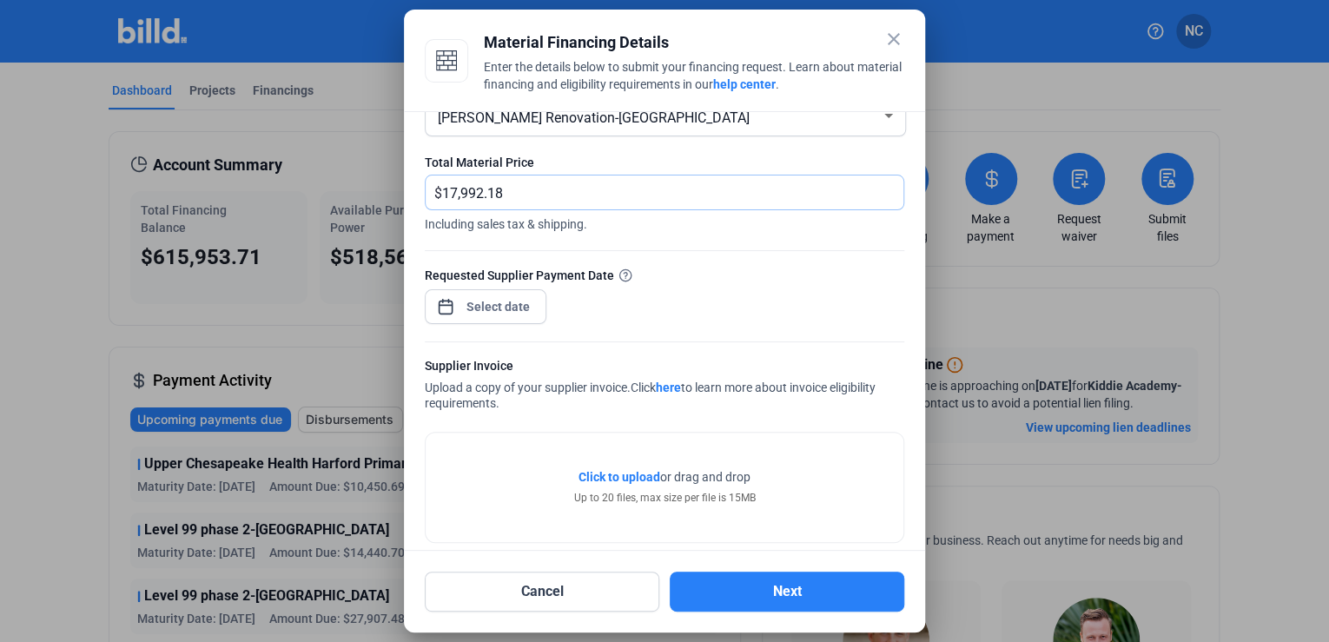
scroll to position [142, 0]
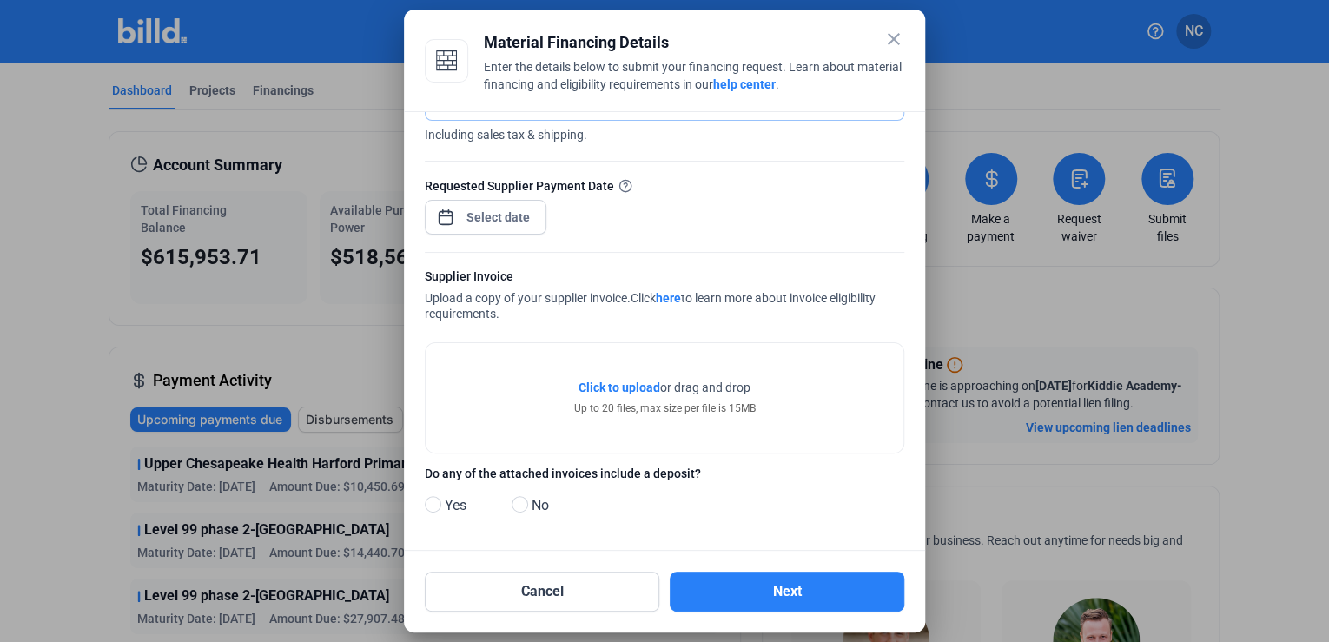
type input "17,992.18"
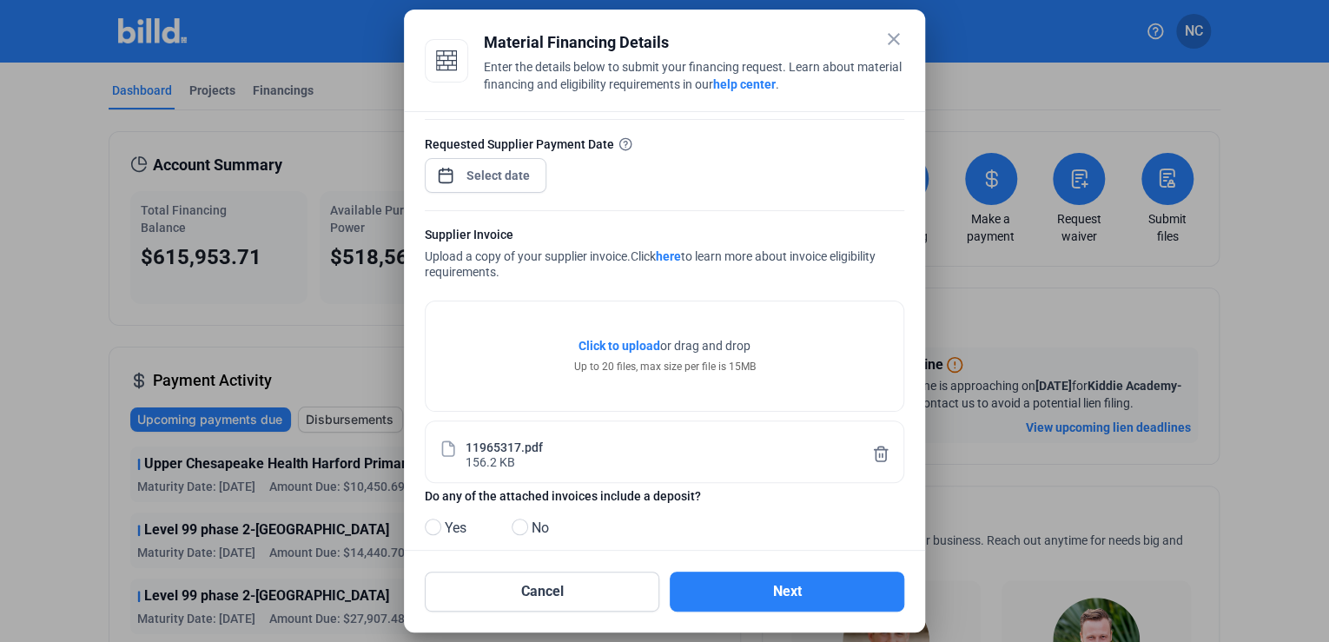
scroll to position [206, 0]
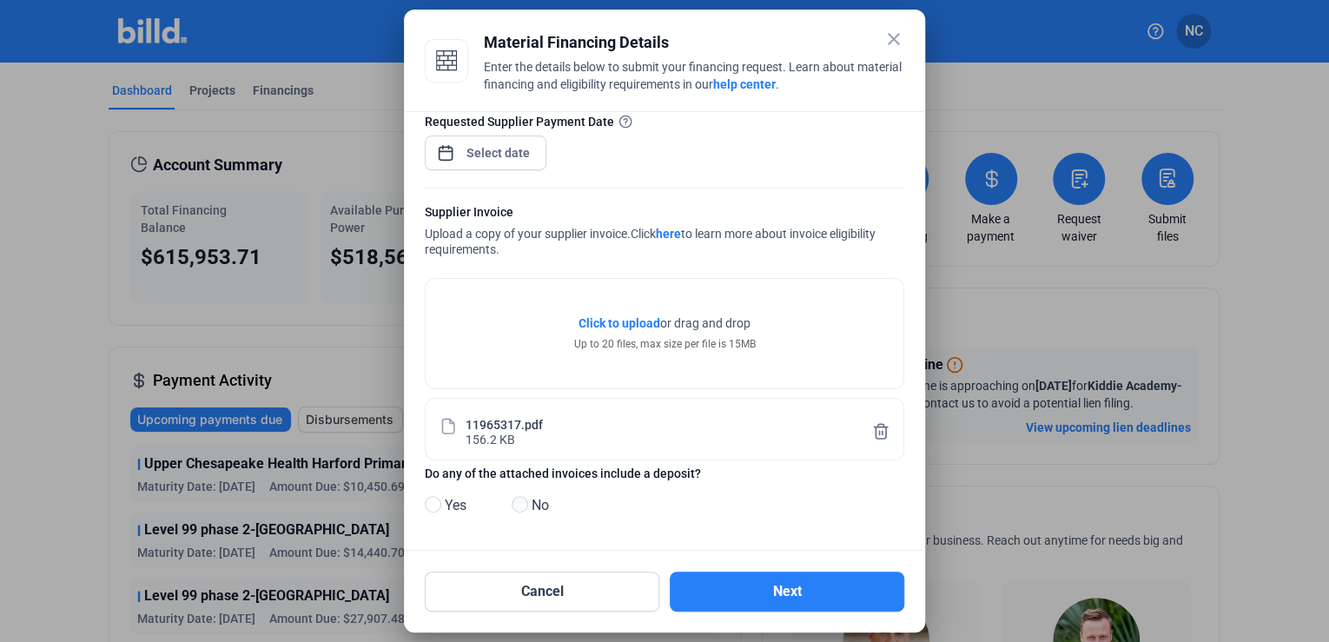
click at [525, 505] on span at bounding box center [520, 504] width 17 height 17
click at [525, 505] on input "No" at bounding box center [518, 505] width 13 height 13
radio input "true"
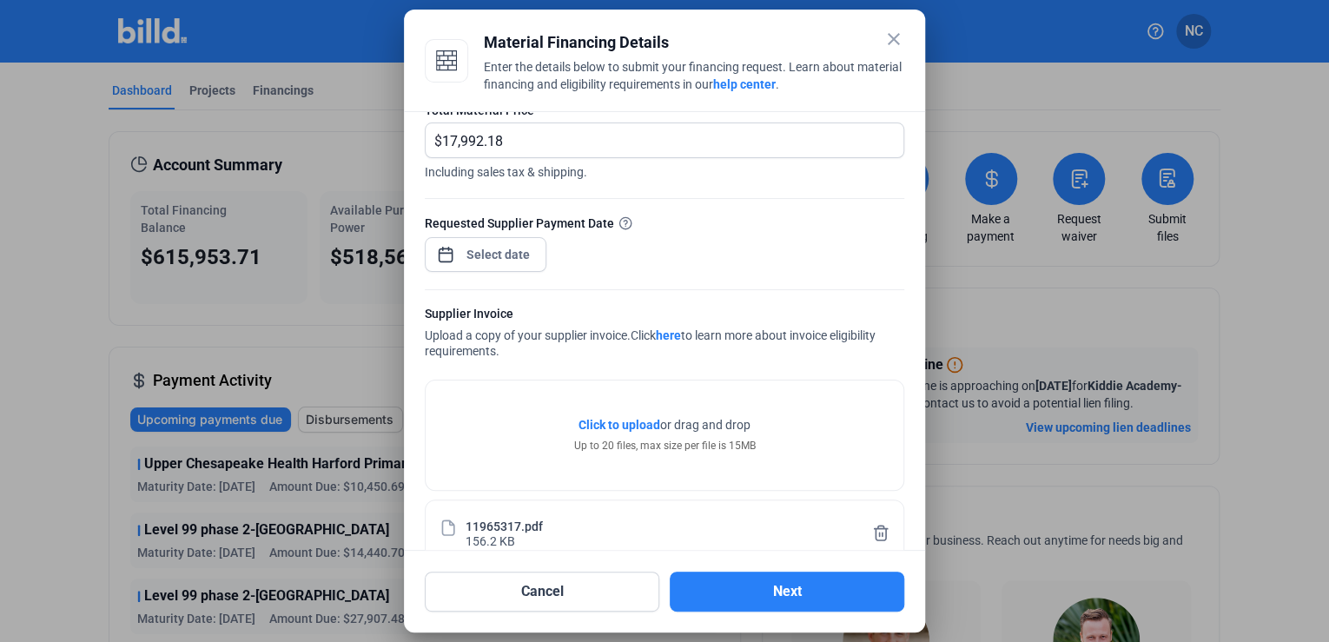
scroll to position [0, 0]
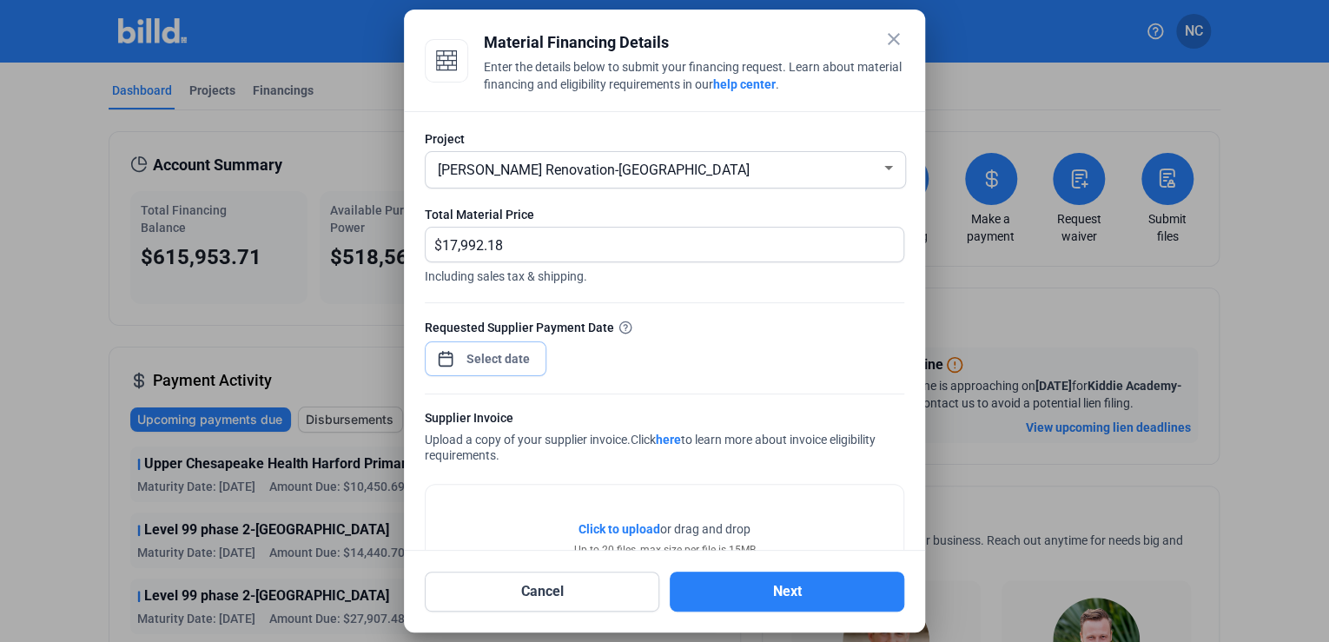
click at [505, 354] on div "close Material Financing Details Enter the details below to submit your financi…" at bounding box center [664, 321] width 1329 height 642
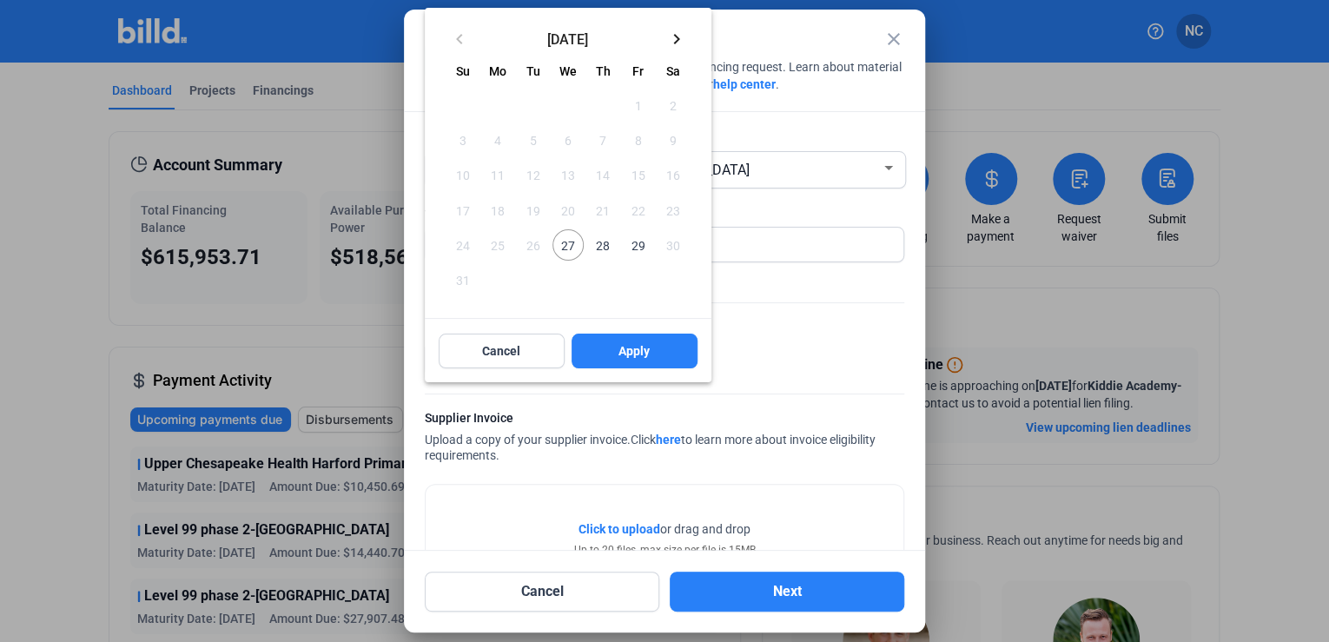
click at [565, 248] on span "27" at bounding box center [567, 244] width 31 height 31
click at [638, 360] on button "Apply" at bounding box center [635, 351] width 126 height 35
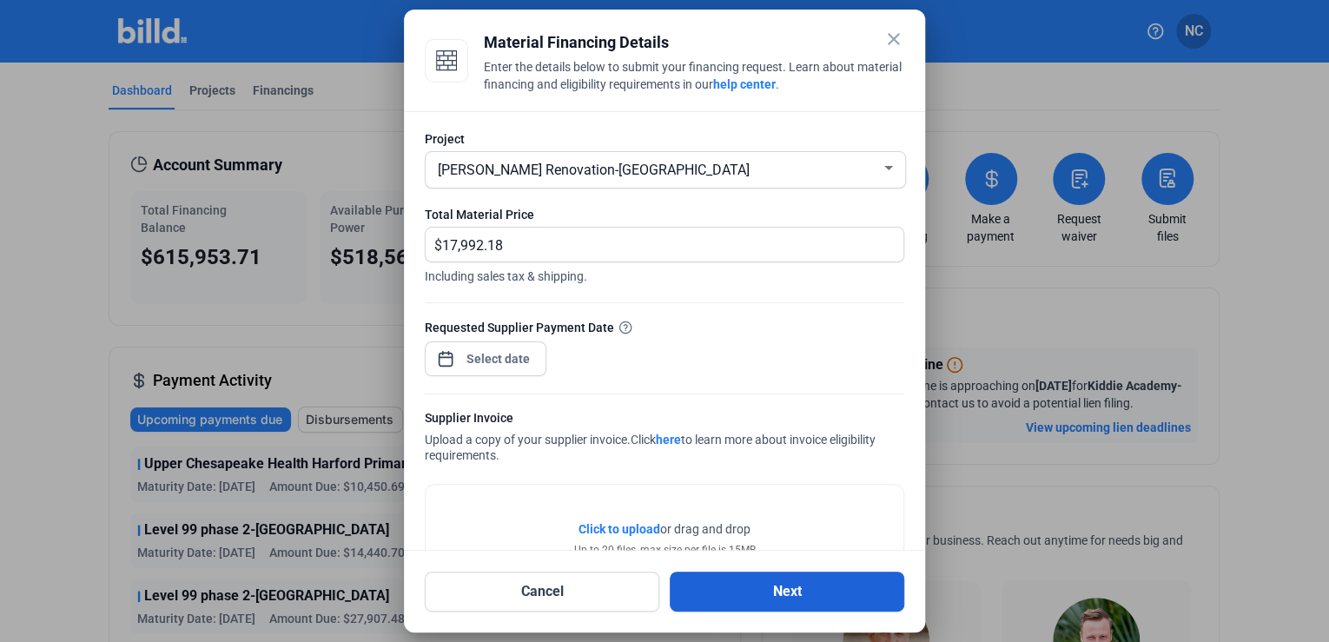
click at [770, 593] on button "Next" at bounding box center [787, 592] width 235 height 40
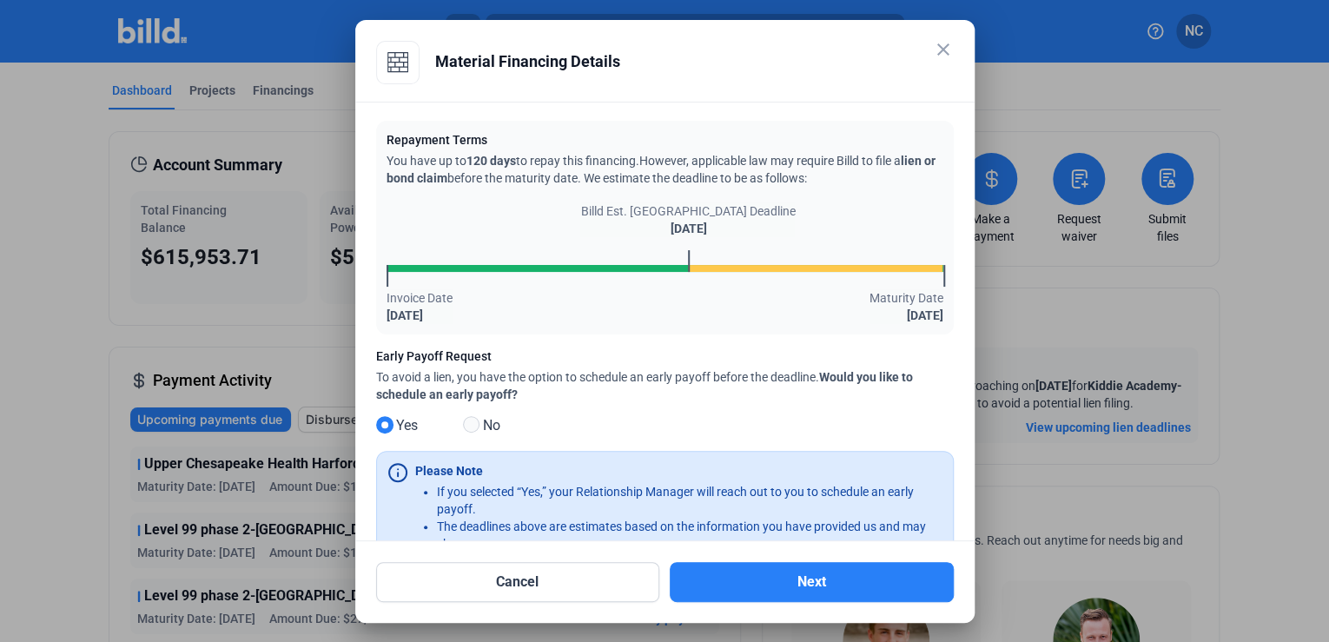
click at [478, 424] on span at bounding box center [471, 424] width 17 height 17
click at [476, 424] on input "No" at bounding box center [469, 425] width 13 height 13
radio input "true"
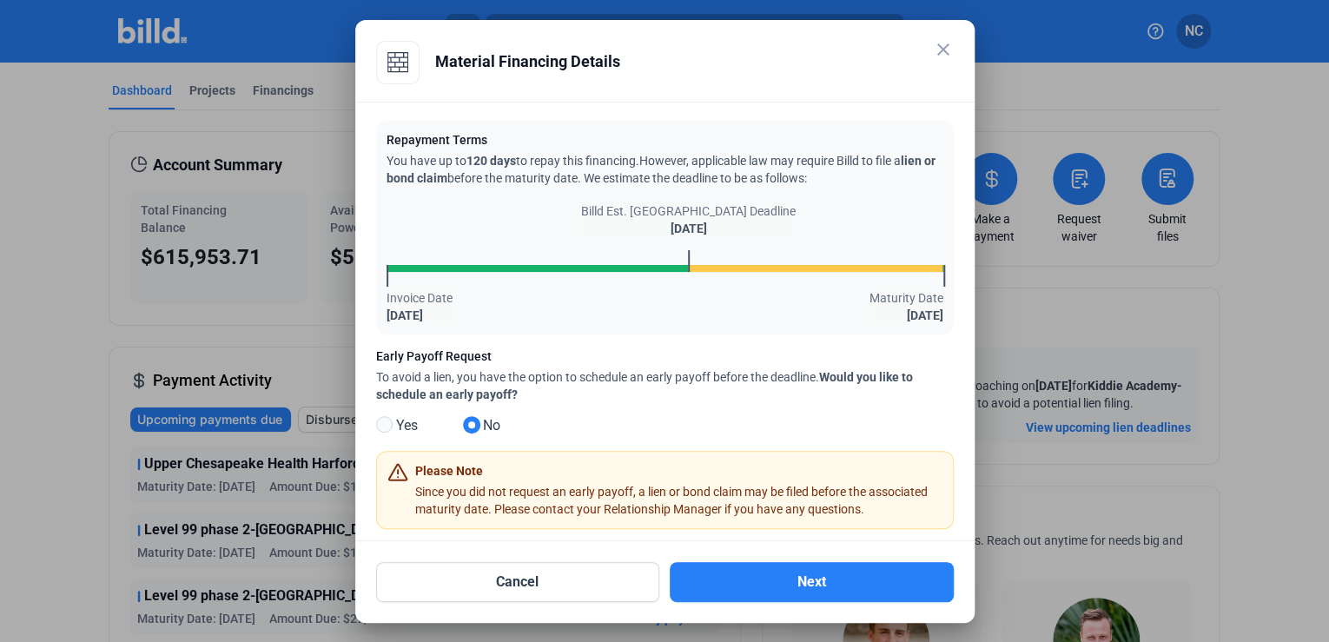
click at [383, 423] on span at bounding box center [384, 424] width 17 height 17
click at [383, 423] on input "Yes" at bounding box center [382, 425] width 13 height 13
radio input "true"
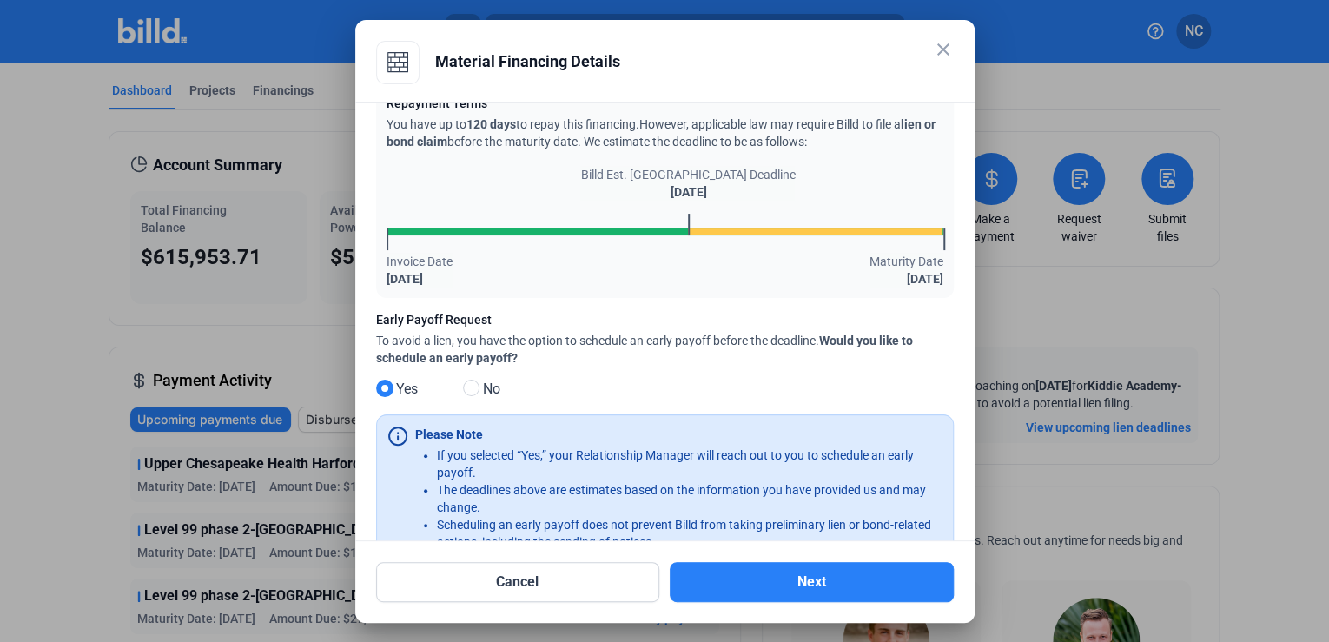
scroll to position [96, 0]
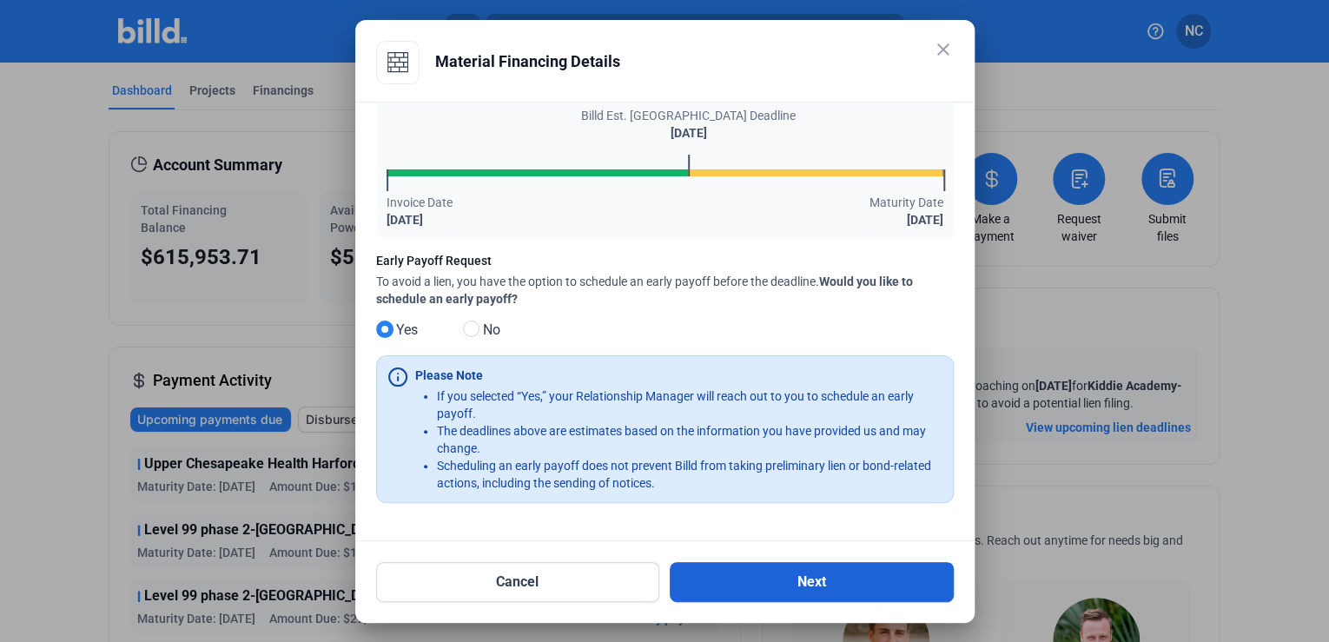
click at [730, 572] on button "Next" at bounding box center [812, 582] width 284 height 40
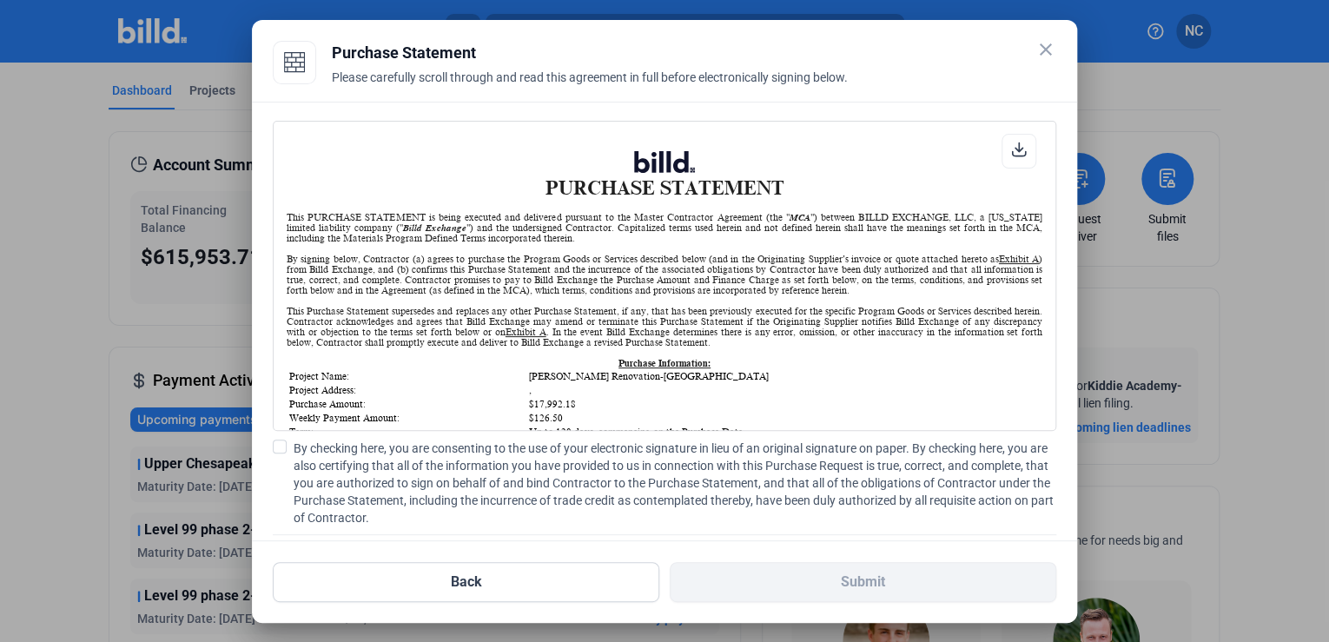
scroll to position [69, 0]
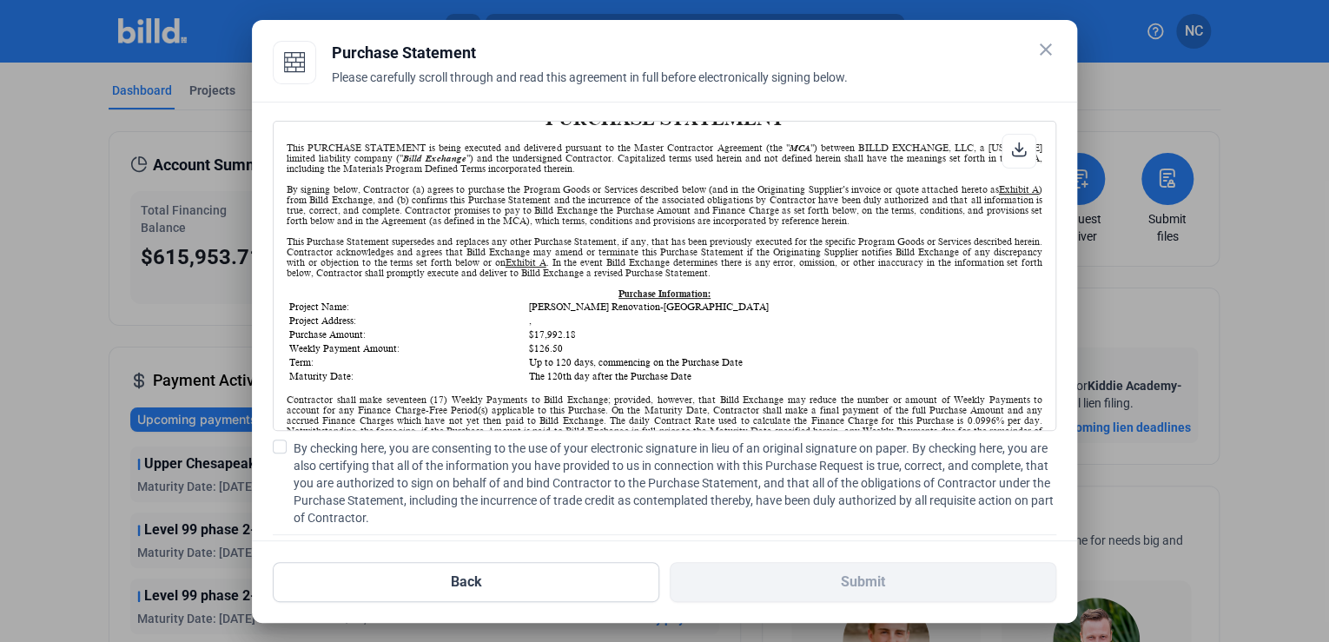
click at [281, 446] on span at bounding box center [280, 447] width 14 height 14
click at [0, 0] on input "By checking here, you are consenting to the use of your electronic signature in…" at bounding box center [0, 0] width 0 height 0
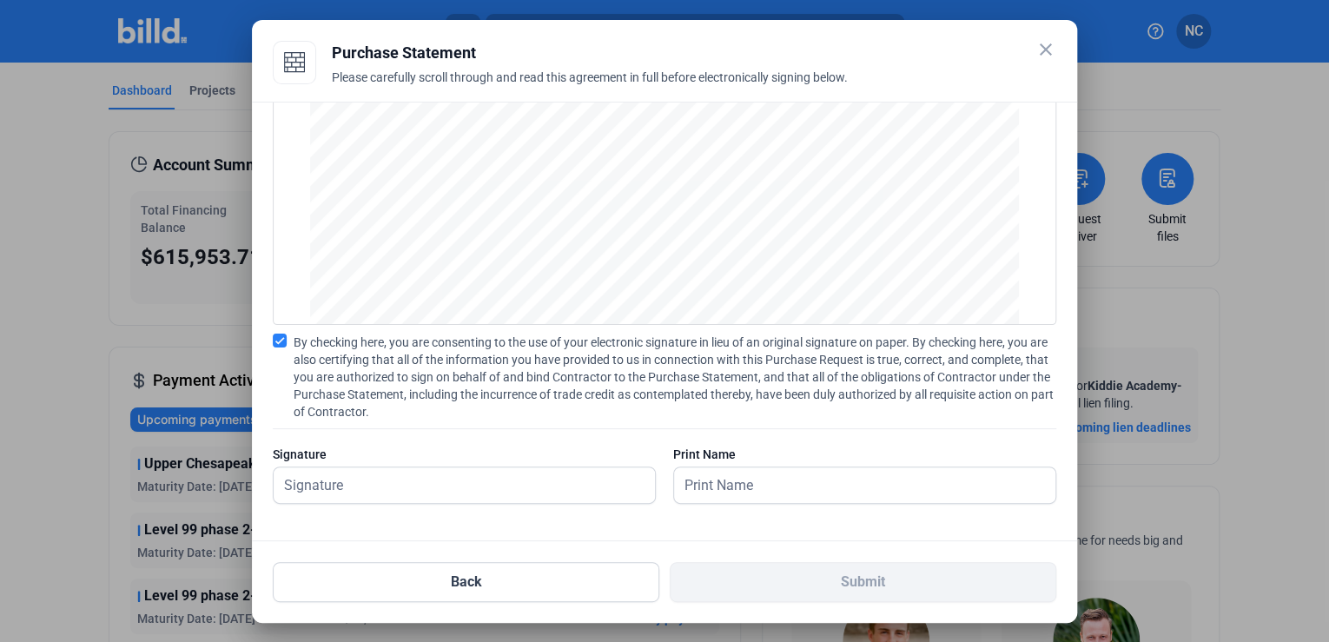
scroll to position [107, 0]
click at [392, 476] on input "text" at bounding box center [455, 484] width 362 height 36
type input "[PERSON_NAME]"
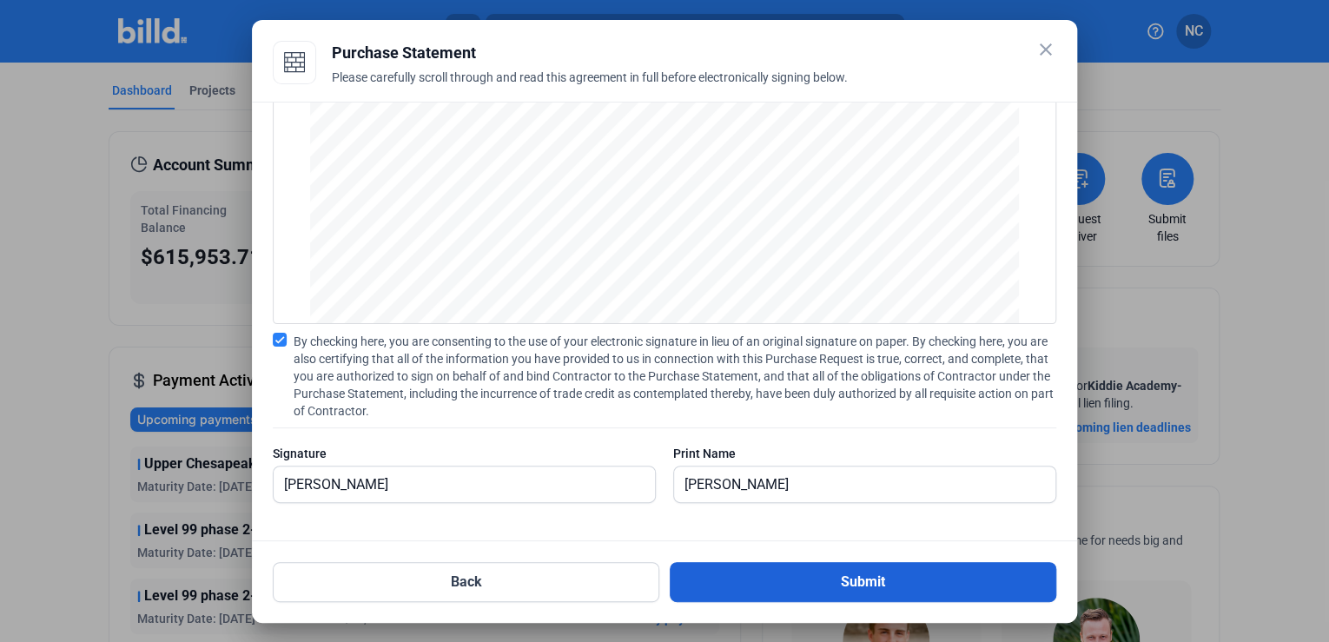
click at [753, 574] on button "Submit" at bounding box center [863, 582] width 387 height 40
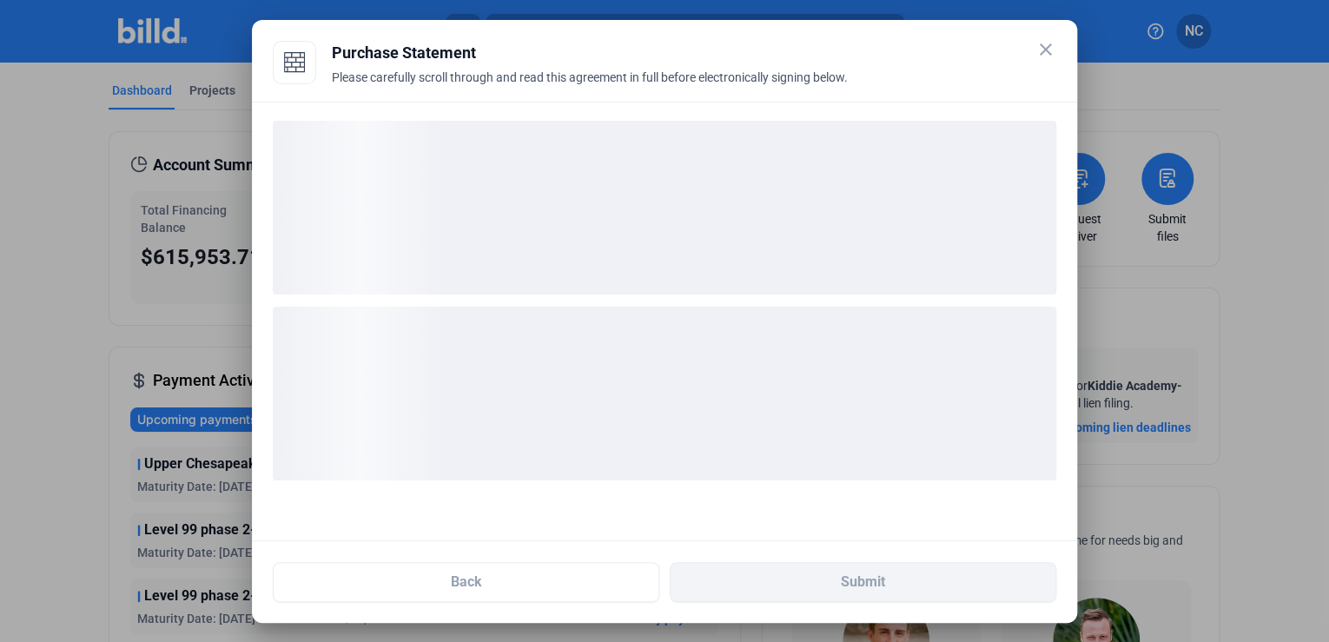
scroll to position [0, 0]
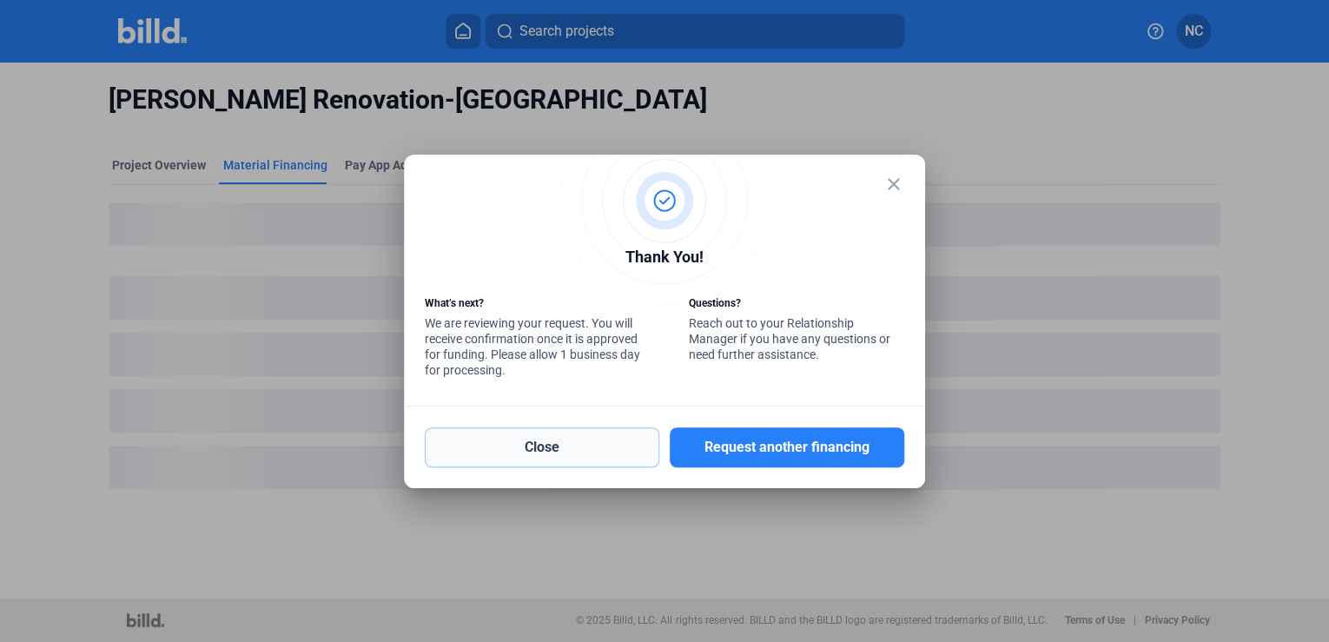
click at [533, 448] on button "Close" at bounding box center [542, 447] width 235 height 40
